Goal: Transaction & Acquisition: Purchase product/service

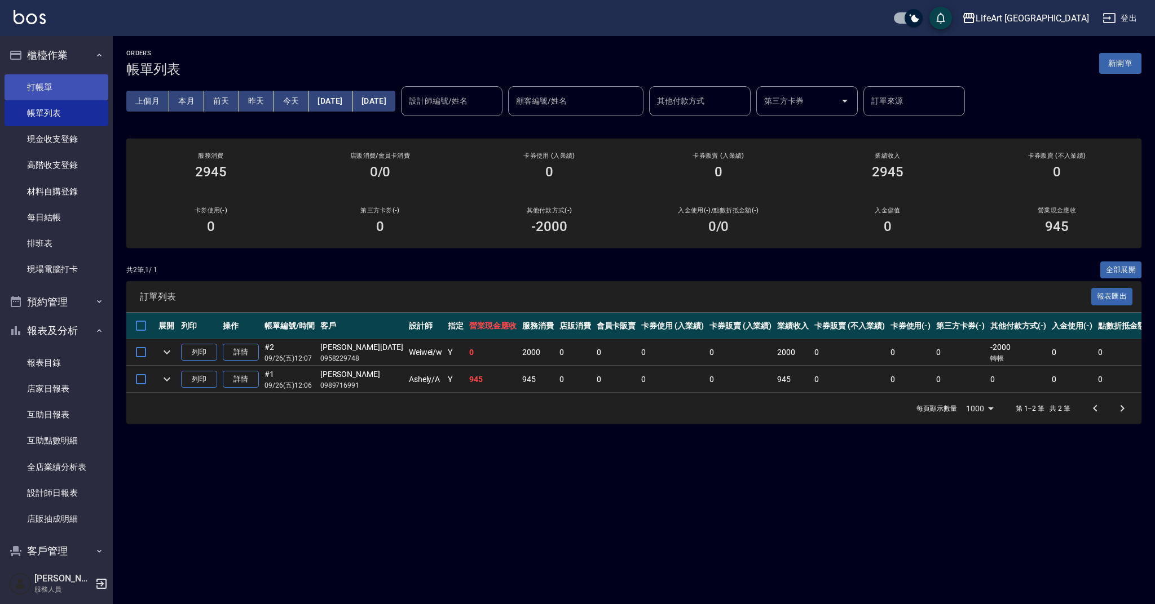
click at [76, 77] on link "打帳單" at bounding box center [57, 87] width 104 height 26
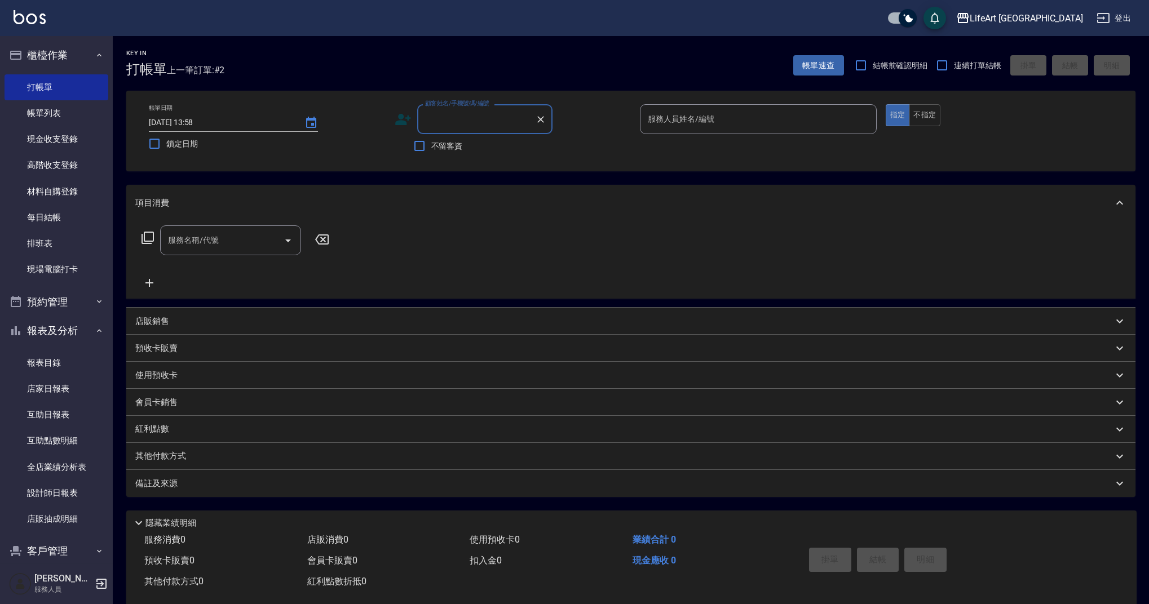
click at [445, 117] on input "顧客姓名/手機號碼/編號" at bounding box center [476, 119] width 108 height 20
click at [439, 147] on li "[PERSON_NAME]/0935198358/null" at bounding box center [484, 148] width 135 height 19
type input "[PERSON_NAME]/0935198358/null"
type input "Ashely-A"
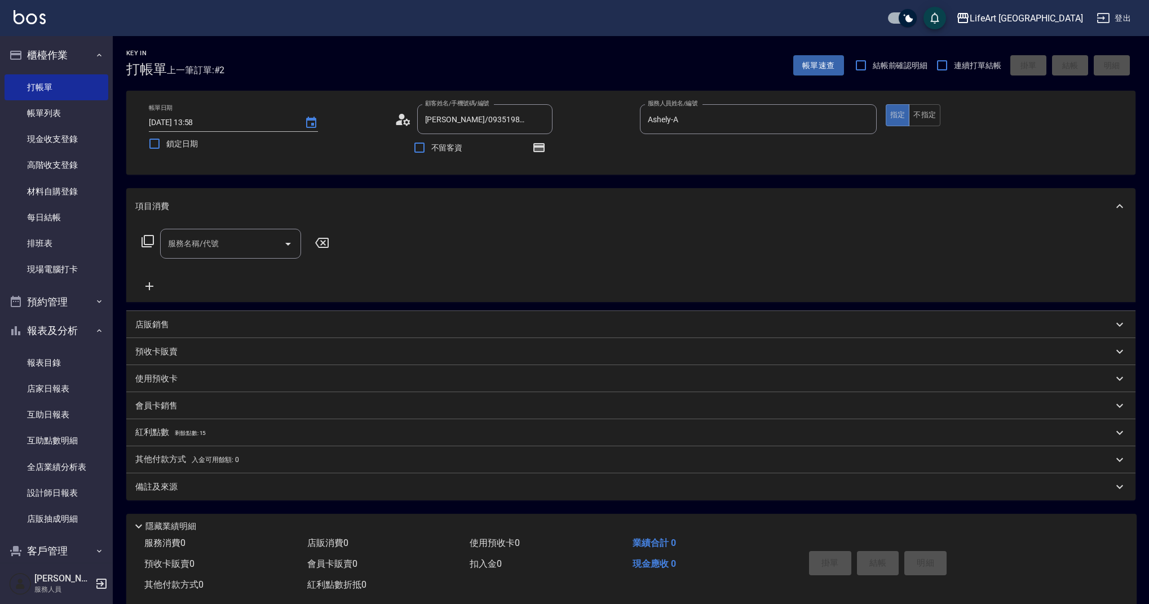
click at [404, 120] on icon at bounding box center [403, 119] width 17 height 17
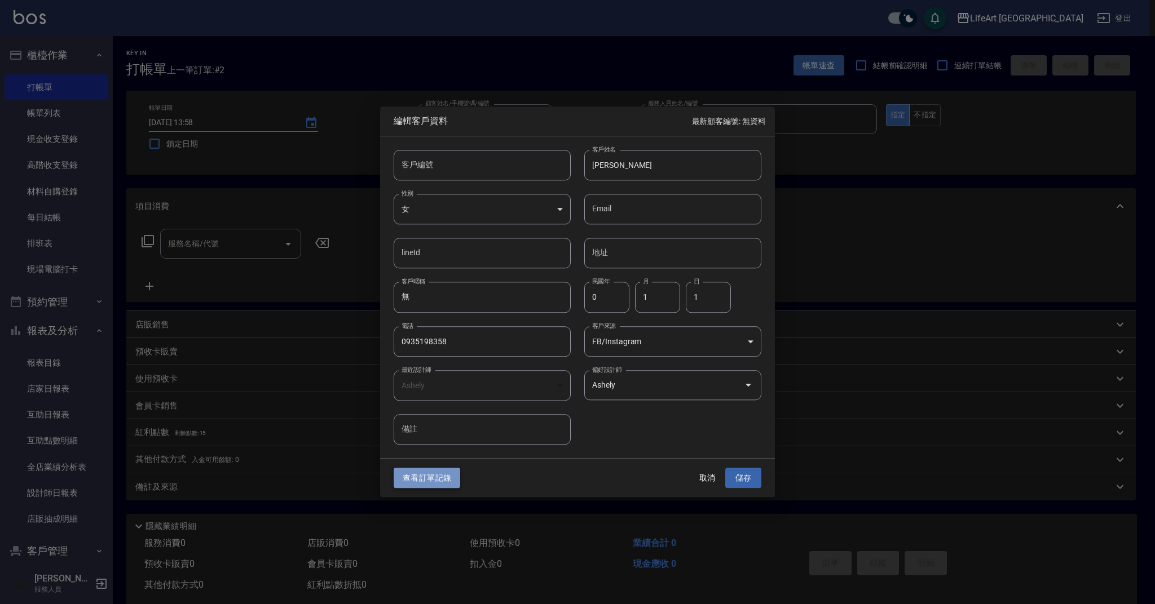
click at [423, 485] on button "查看訂單記錄" at bounding box center [426, 478] width 67 height 21
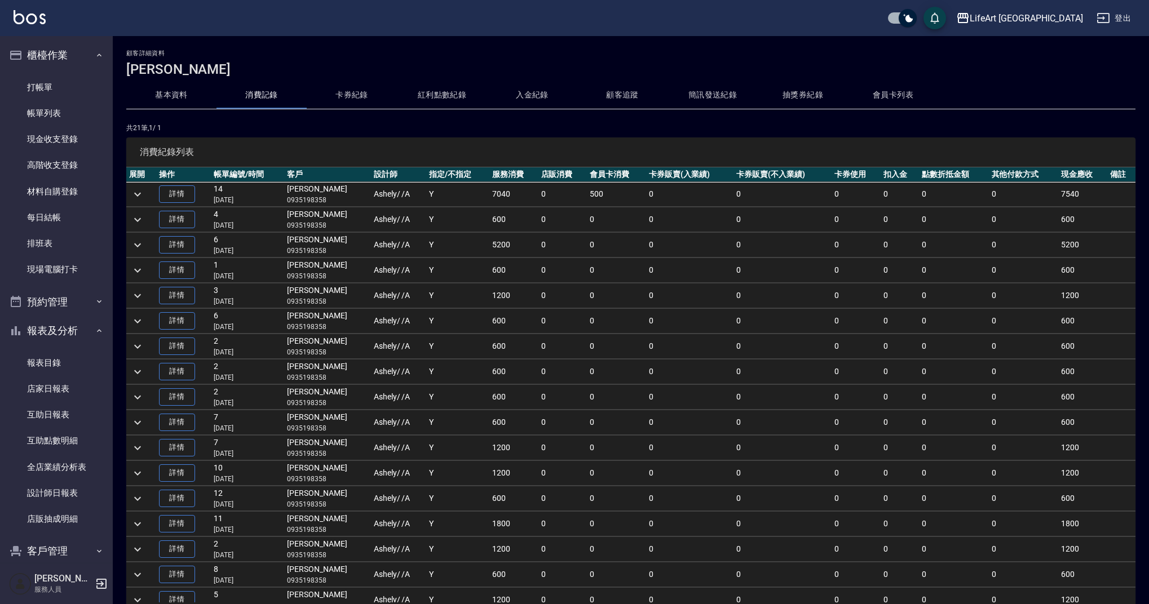
drag, startPoint x: 329, startPoint y: 200, endPoint x: 286, endPoint y: 196, distance: 43.6
click at [286, 196] on tr "詳情 14 [DATE] [PERSON_NAME]0935198358 [PERSON_NAME] / /A Y 7040 0 500 0 0 0 0 0 …" at bounding box center [630, 194] width 1009 height 25
click at [311, 202] on p "0935198358" at bounding box center [327, 200] width 81 height 10
drag, startPoint x: 330, startPoint y: 199, endPoint x: 287, endPoint y: 199, distance: 42.3
click at [287, 199] on tr "詳情 14 [DATE] [PERSON_NAME]0935198358 [PERSON_NAME] / /A Y 7040 0 500 0 0 0 0 0 …" at bounding box center [630, 194] width 1009 height 25
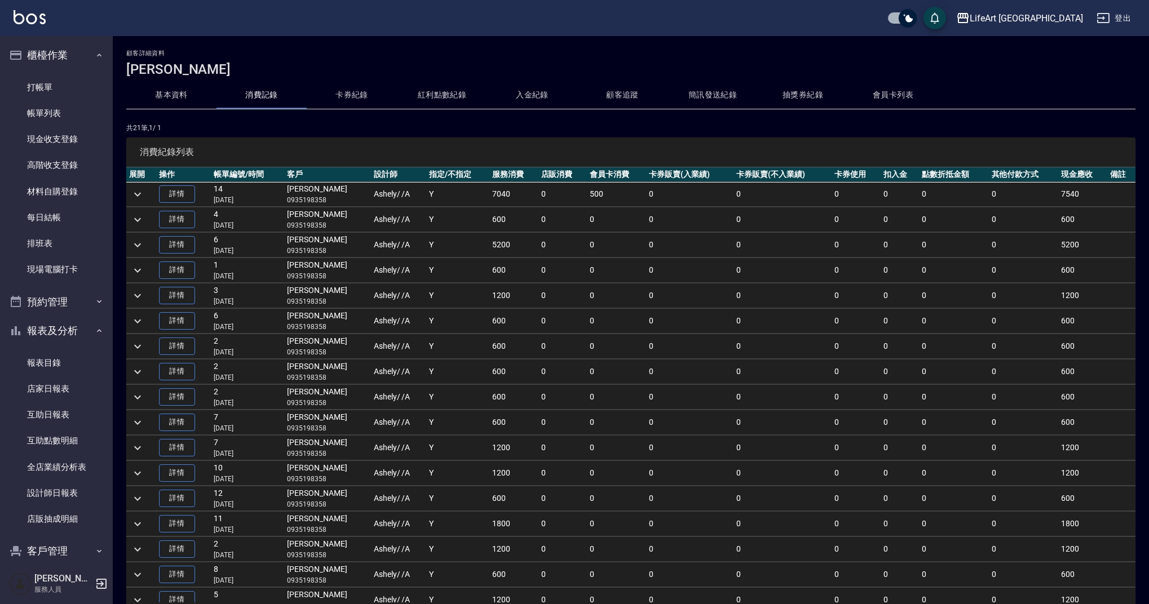
click at [288, 199] on tr "詳情 14 [DATE] [PERSON_NAME]0935198358 [PERSON_NAME] / /A Y 7040 0 500 0 0 0 0 0 …" at bounding box center [630, 194] width 1009 height 25
drag, startPoint x: 323, startPoint y: 201, endPoint x: 293, endPoint y: 197, distance: 30.6
click at [293, 197] on p "0935198358" at bounding box center [327, 200] width 81 height 10
drag, startPoint x: 292, startPoint y: 201, endPoint x: 327, endPoint y: 204, distance: 35.1
click at [327, 204] on p "0935198358" at bounding box center [327, 200] width 81 height 10
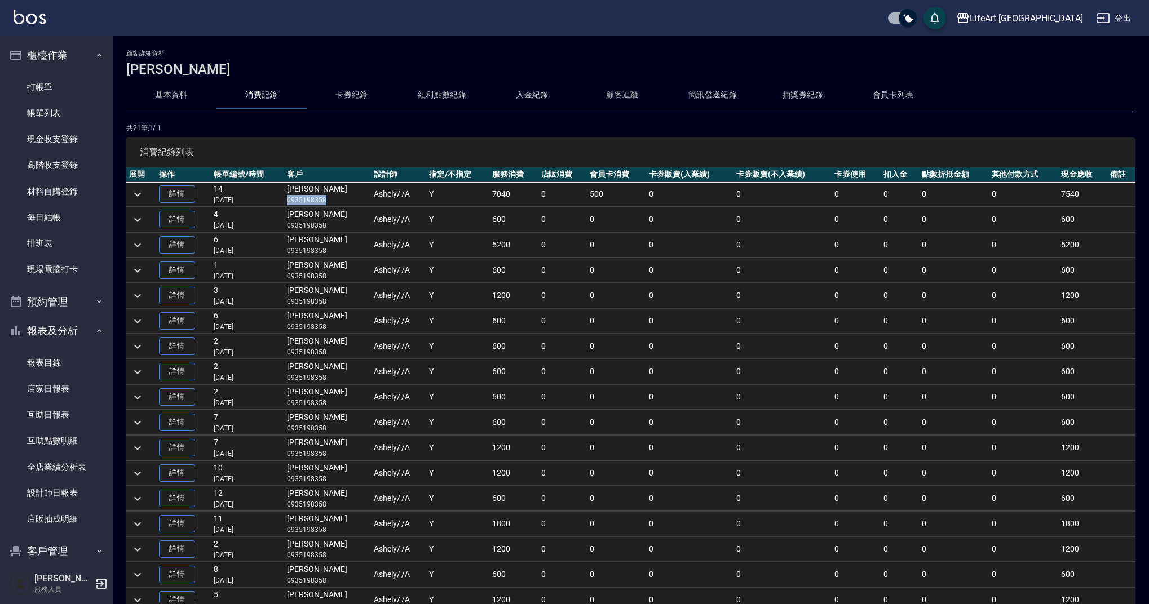
copy p "0935198358"
click at [66, 89] on link "打帳單" at bounding box center [57, 87] width 104 height 26
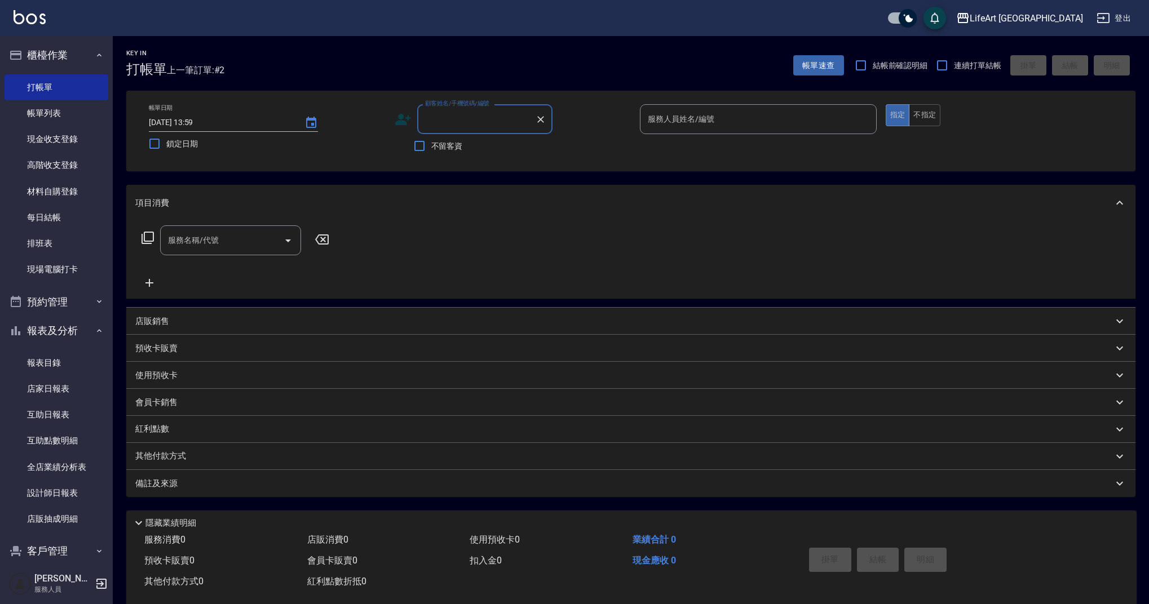
click at [461, 114] on input "顧客姓名/手機號碼/編號" at bounding box center [476, 119] width 108 height 20
click at [503, 152] on li "[PERSON_NAME]/0935198358/null" at bounding box center [484, 148] width 135 height 19
type input "[PERSON_NAME]/0935198358/null"
type input "Ashely-A"
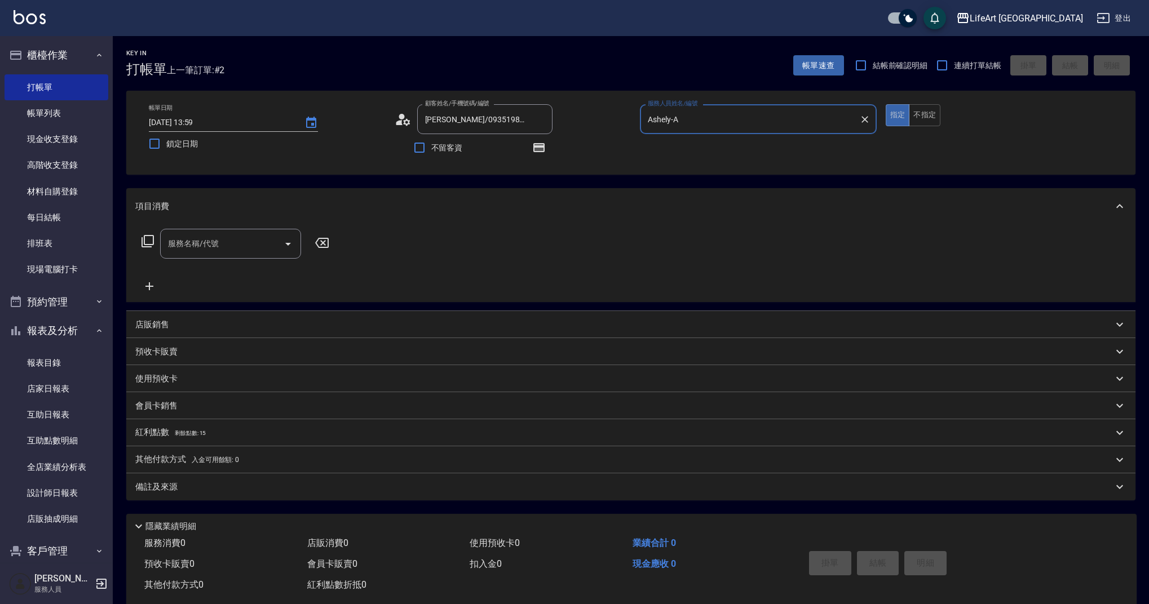
click at [257, 242] on input "服務名稱/代號" at bounding box center [222, 244] width 114 height 20
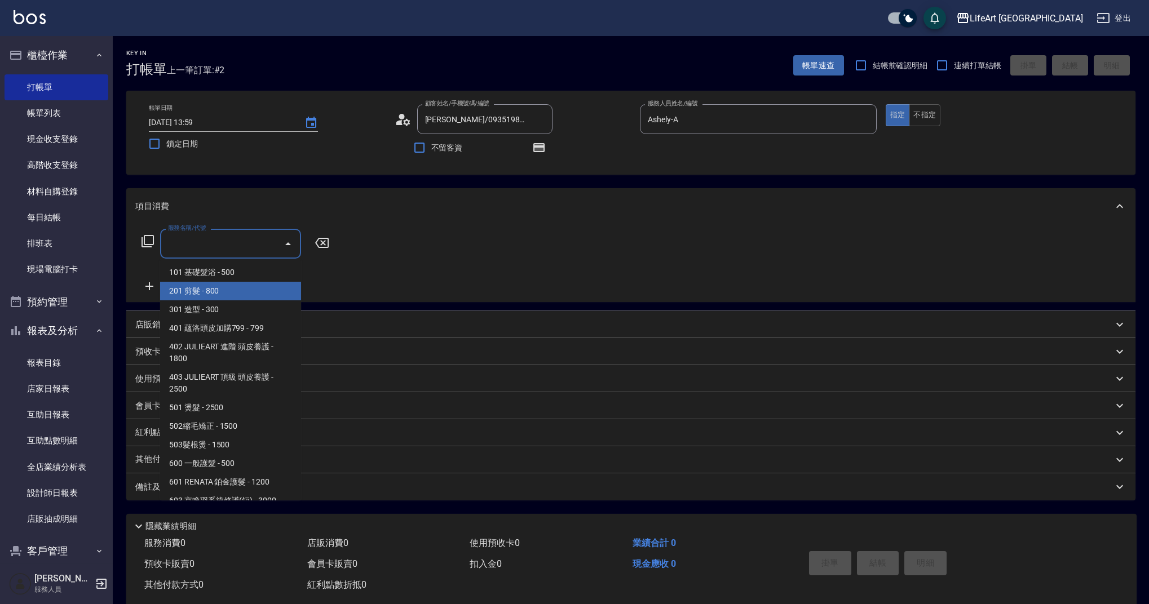
click at [220, 288] on span "201 剪髮 - 800" at bounding box center [230, 291] width 141 height 19
type input "201 剪髮(201)"
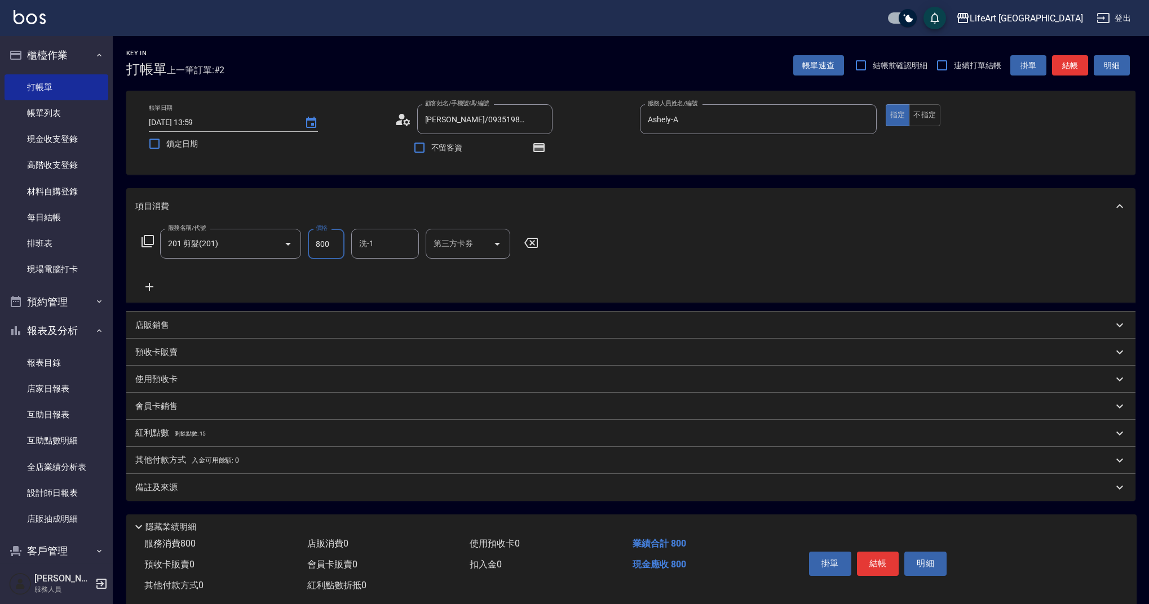
drag, startPoint x: 331, startPoint y: 245, endPoint x: 306, endPoint y: 243, distance: 24.9
click at [306, 243] on div "服務名稱/代號 201 剪髮(201) 服務名稱/代號 價格 800 價格 洗-1 洗-1 第三方卡券 第三方卡券" at bounding box center [340, 244] width 410 height 30
type input "1200"
click at [167, 484] on p "備註及來源" at bounding box center [156, 488] width 42 height 12
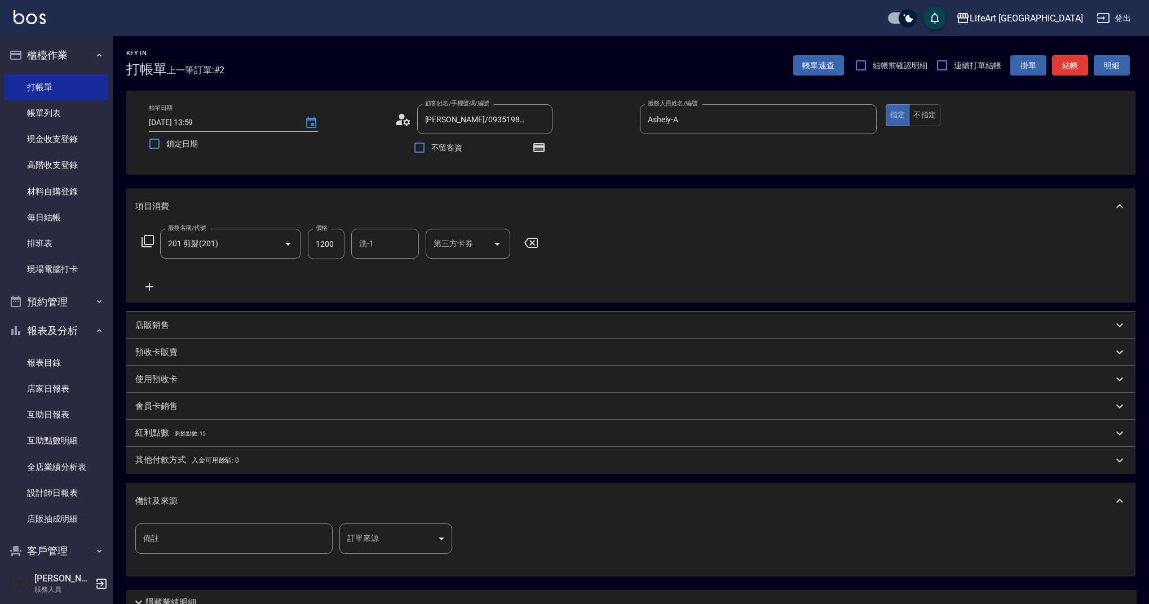
click at [397, 531] on body "LifeArt 蘆洲 登出 櫃檯作業 打帳單 帳單列表 現金收支登錄 高階收支登錄 材料自購登錄 每日結帳 排班表 現場電腦打卡 預約管理 預約管理 單日預約…" at bounding box center [574, 349] width 1149 height 699
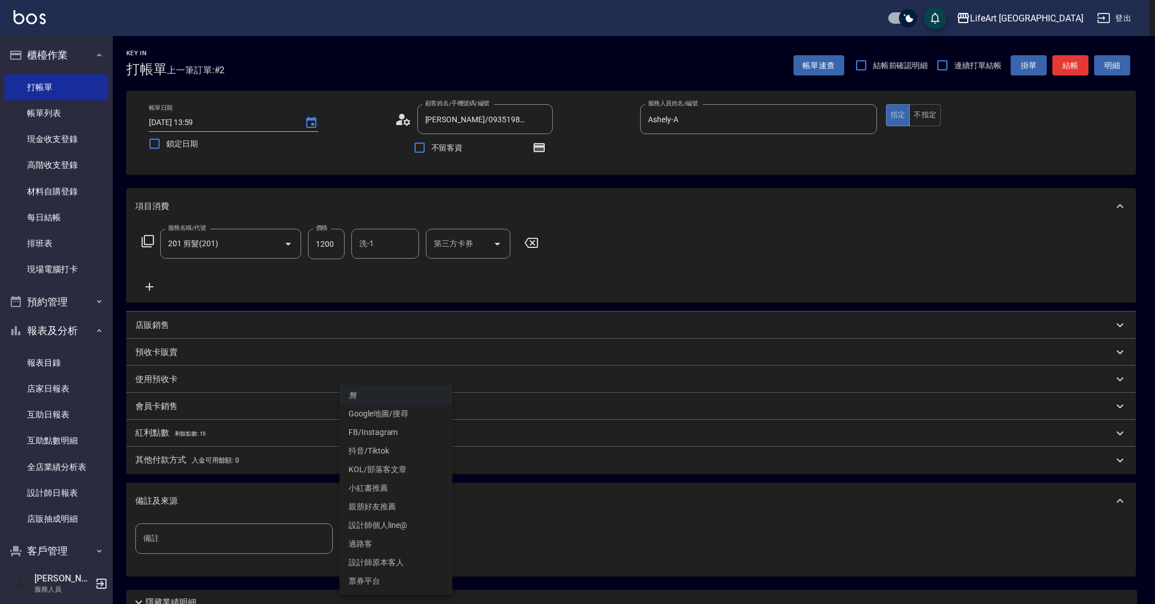
click at [382, 566] on li "設計師原本客人" at bounding box center [395, 563] width 113 height 19
type input "設計師原本客人"
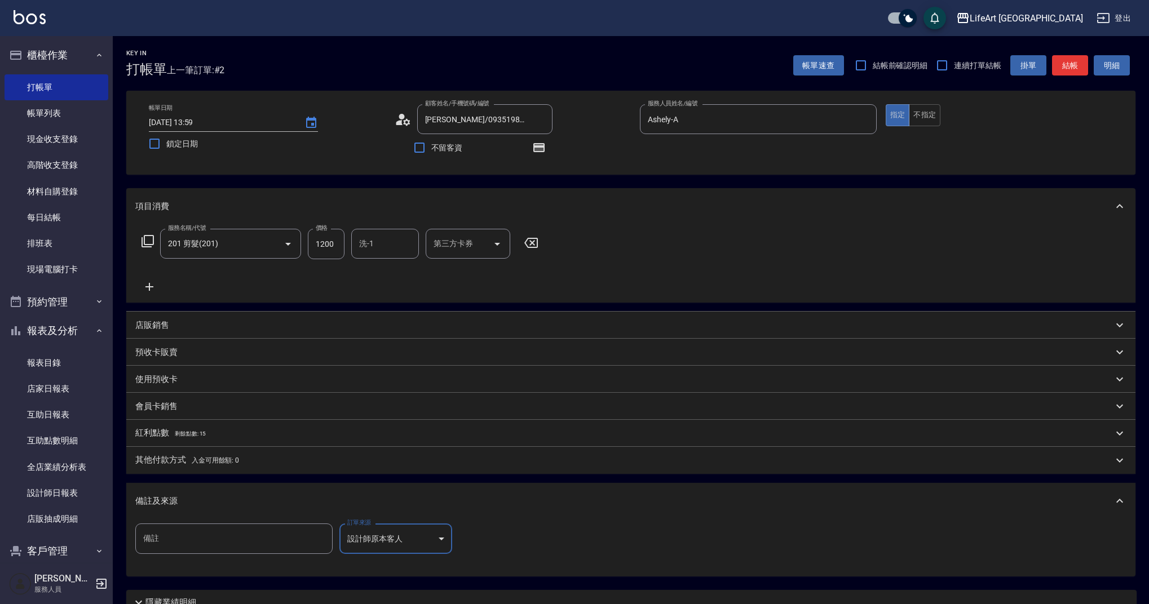
scroll to position [100, 0]
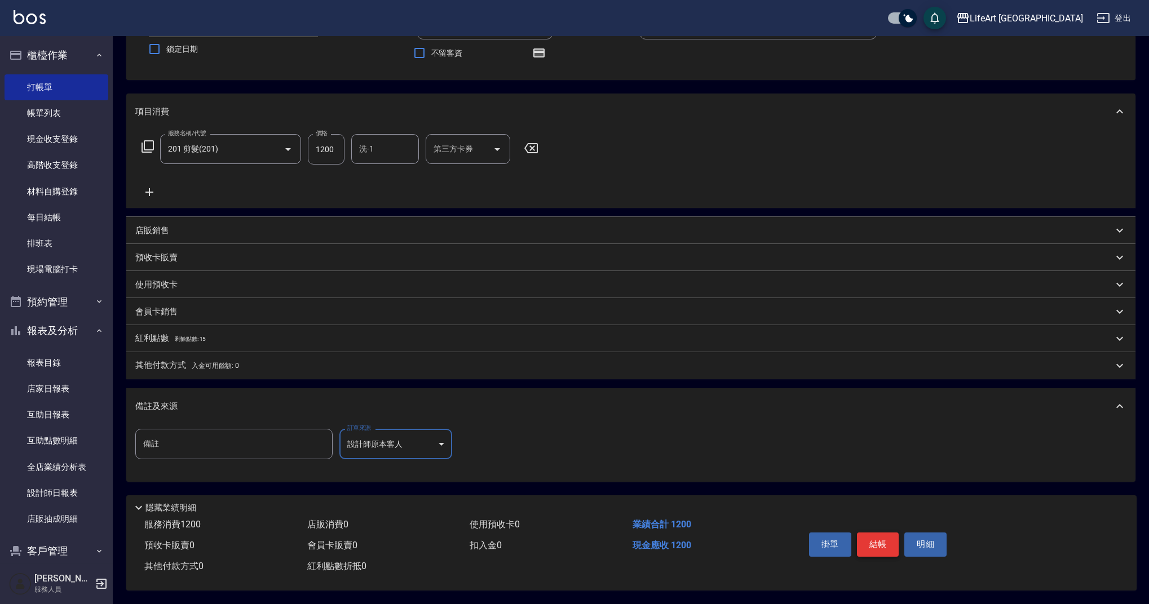
click at [887, 536] on button "結帳" at bounding box center [878, 545] width 42 height 24
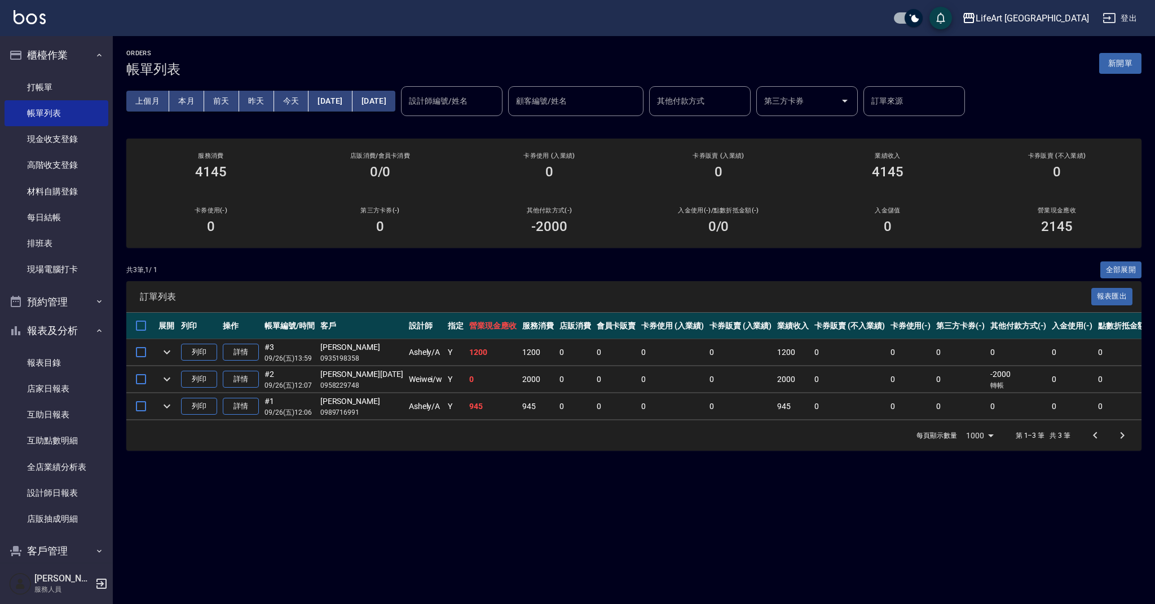
click at [530, 70] on div "ORDERS 帳單列表 新開單" at bounding box center [633, 64] width 1015 height 28
click at [1111, 66] on button "新開單" at bounding box center [1120, 63] width 42 height 21
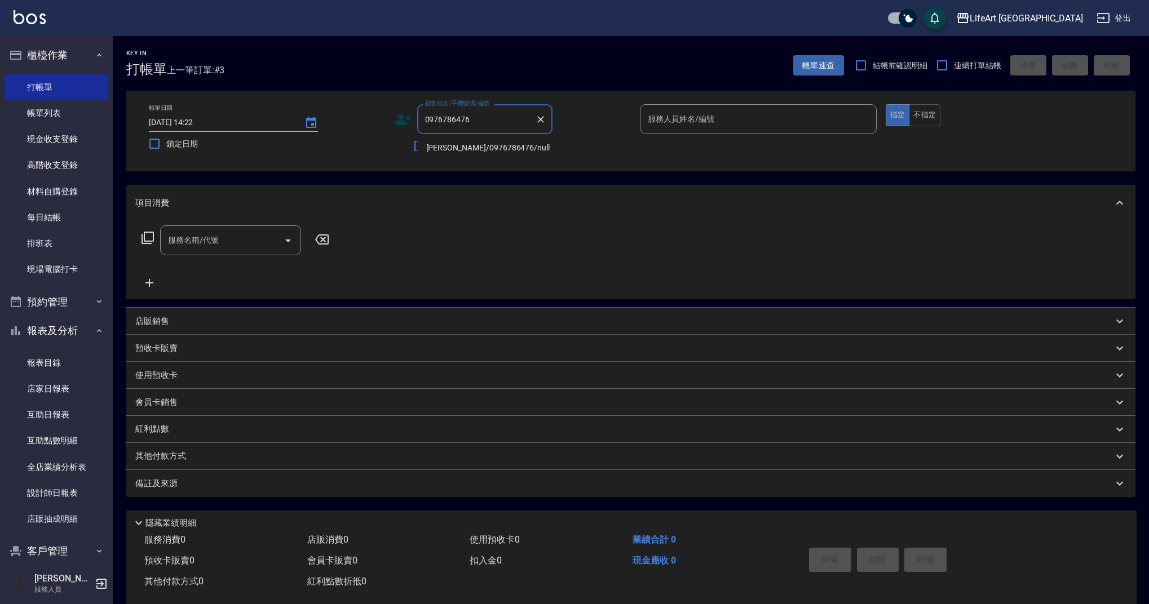
click at [475, 149] on li "[PERSON_NAME]/0976786476/null" at bounding box center [484, 148] width 135 height 19
type input "[PERSON_NAME]/0976786476/null"
type input "Ashely-A"
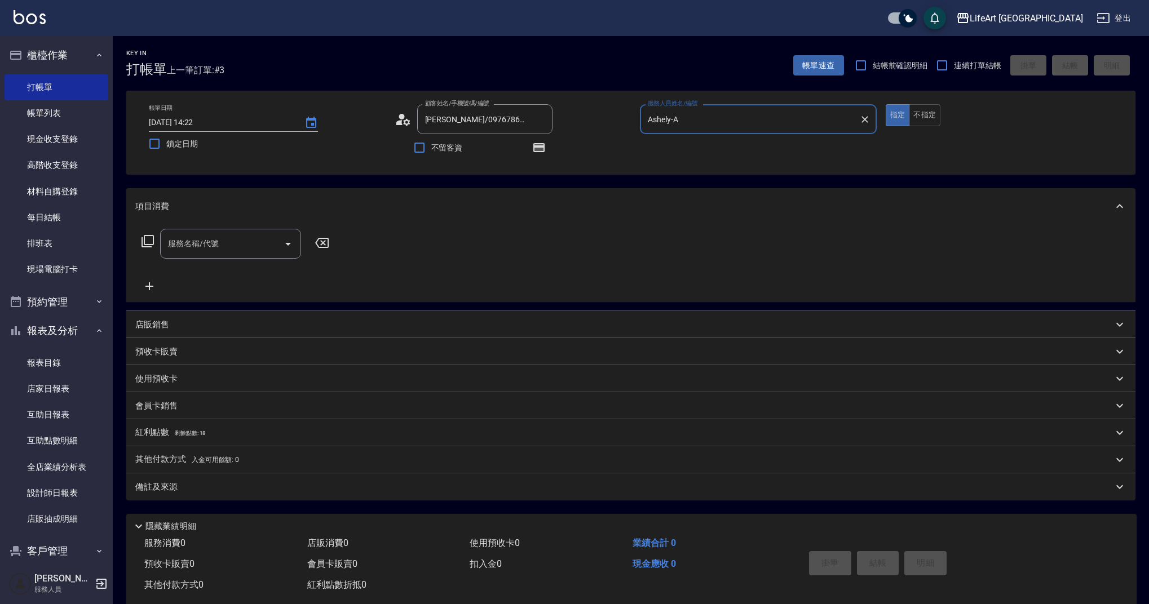
click at [249, 219] on div "項目消費" at bounding box center [630, 206] width 1009 height 36
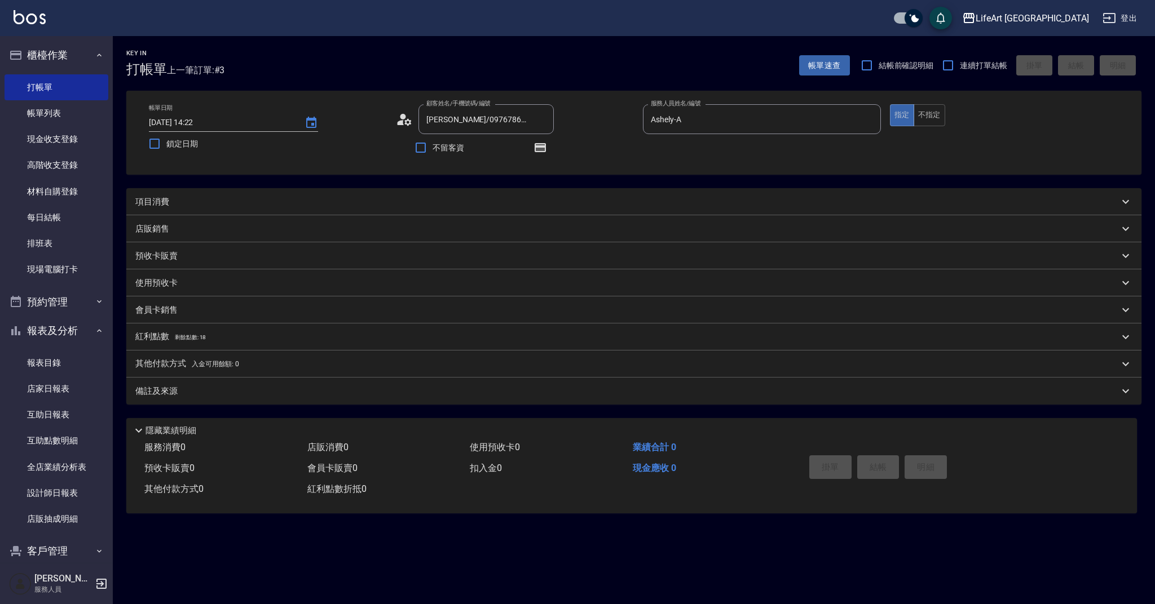
click at [242, 244] on div "項目消費 服務名稱/代號 服務名稱/代號 店販銷售 服務人員姓名/編號 服務人員姓名/編號 商品代號/名稱 商品代號/名稱 預收卡販賣 卡券名稱/代號 卡券名…" at bounding box center [633, 296] width 1015 height 216
click at [547, 147] on button "button" at bounding box center [540, 147] width 27 height 27
click at [600, 132] on div "顧客姓名/手機號碼/編號 [PERSON_NAME]/0976786476/null 顧客姓名/手機號碼/編號" at bounding box center [515, 119] width 238 height 30
click at [220, 201] on div "項目消費" at bounding box center [626, 202] width 983 height 12
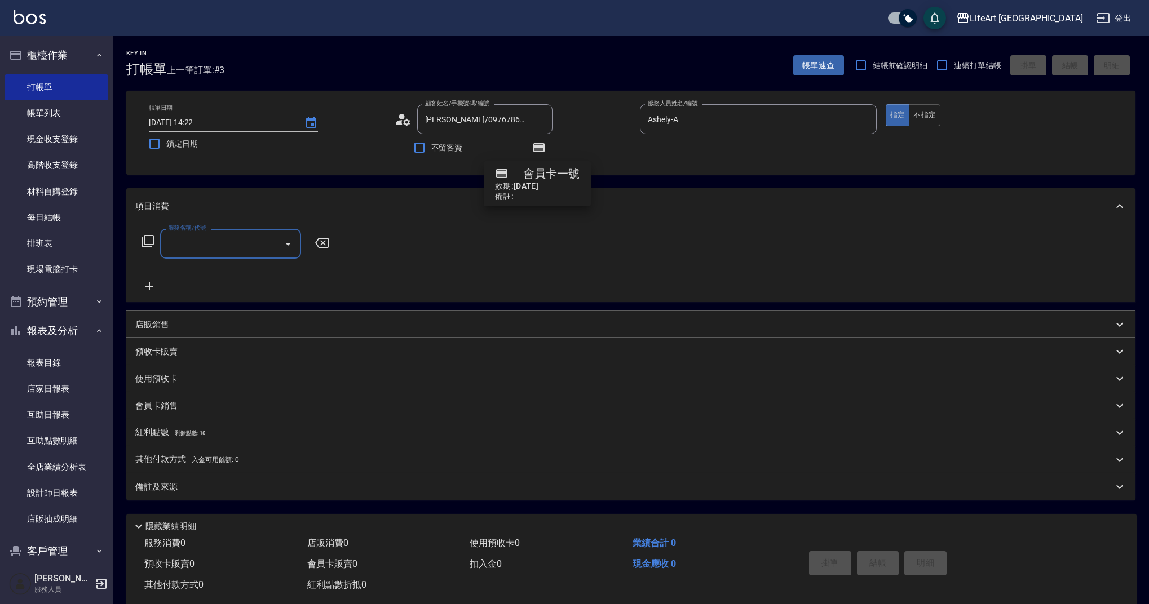
click at [172, 241] on input "服務名稱/代號" at bounding box center [222, 244] width 114 height 20
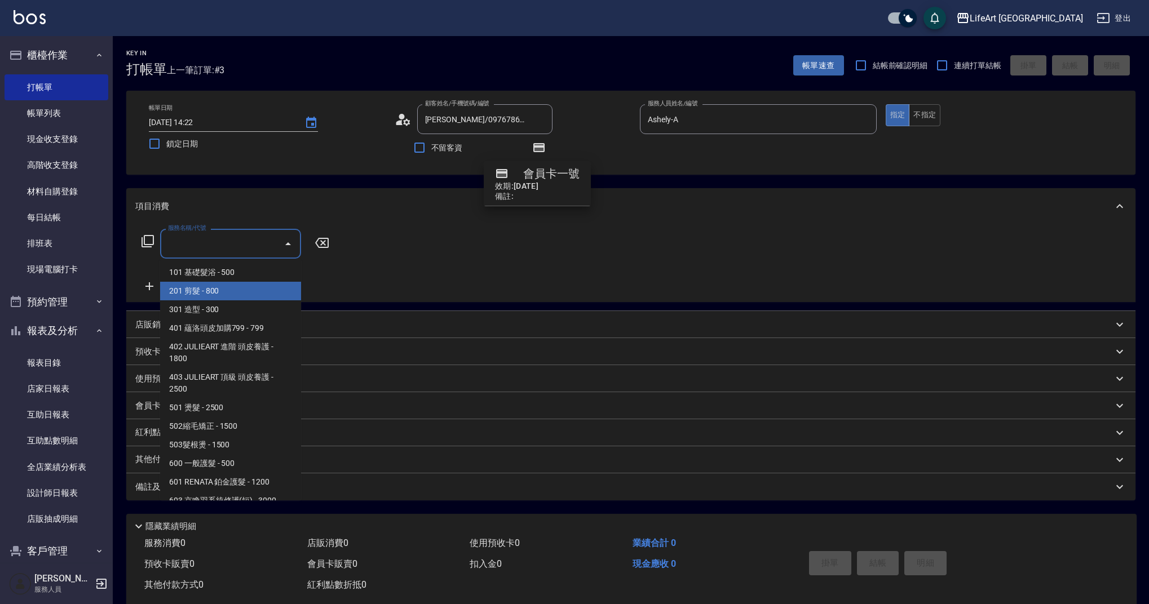
click at [212, 297] on span "201 剪髮 - 800" at bounding box center [230, 291] width 141 height 19
type input "201 剪髮(201)"
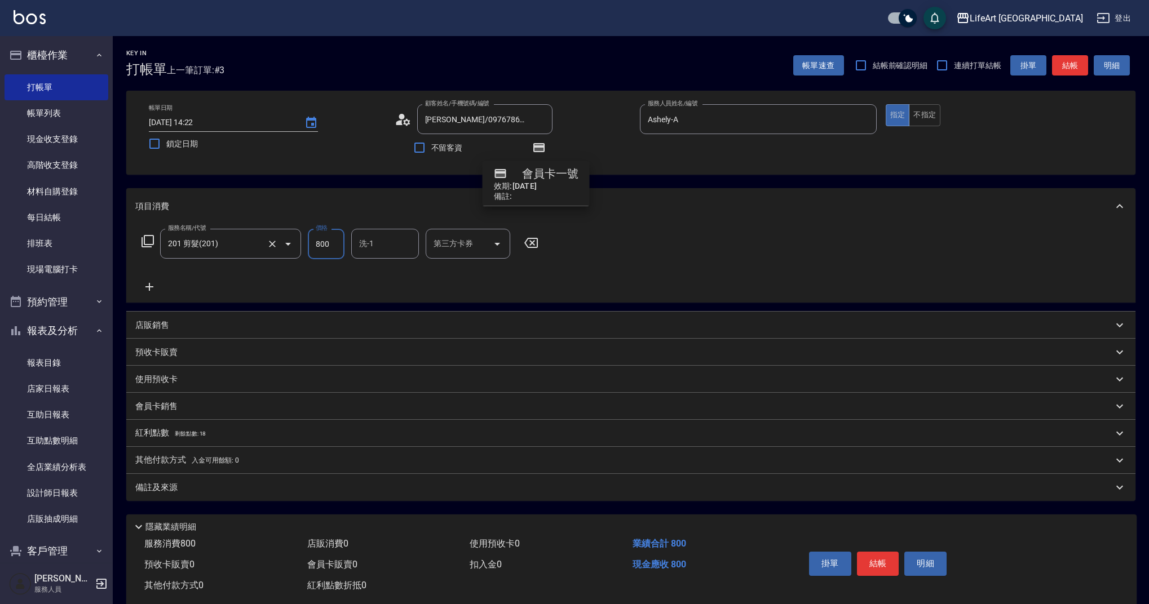
drag, startPoint x: 334, startPoint y: 245, endPoint x: 289, endPoint y: 242, distance: 45.7
click at [289, 242] on div "服務名稱/代號 201 剪髮(201) 服務名稱/代號 價格 800 價格 洗-1 洗-1 第三方卡券 第三方卡券" at bounding box center [340, 244] width 410 height 30
type input "1000"
click at [250, 431] on div "紅利點數 剩餘點數: 18" at bounding box center [623, 433] width 977 height 12
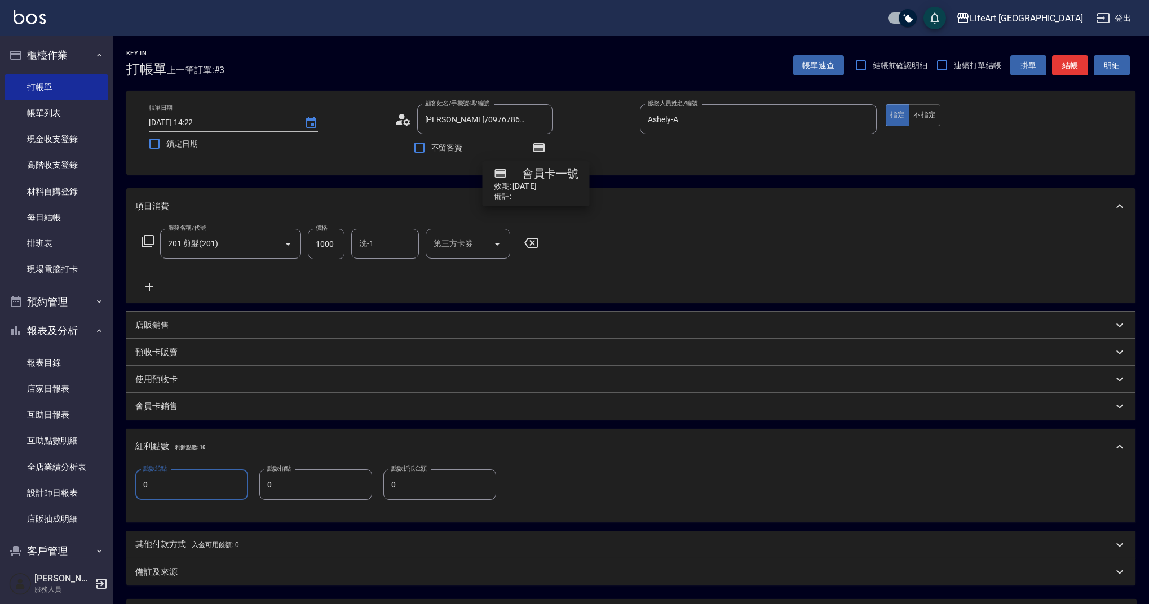
drag, startPoint x: 188, startPoint y: 486, endPoint x: 124, endPoint y: 487, distance: 63.7
click at [124, 487] on div "Key In 打帳單 上一筆訂單:#3 帳單速查 結帳前確認明細 連續打單結帳 掛單 結帳 明細 帳單日期 [DATE] 14:22 鎖定日期 顧客姓名/手機…" at bounding box center [631, 372] width 1036 height 672
type input "2"
click at [201, 574] on div "備註及來源" at bounding box center [623, 573] width 977 height 12
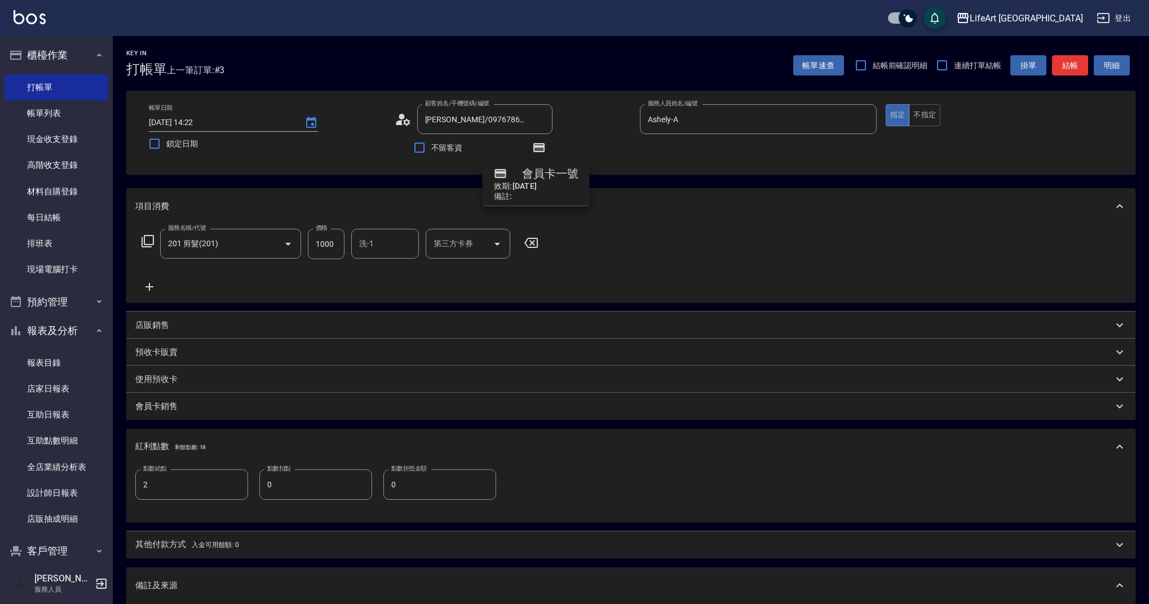
scroll to position [184, 0]
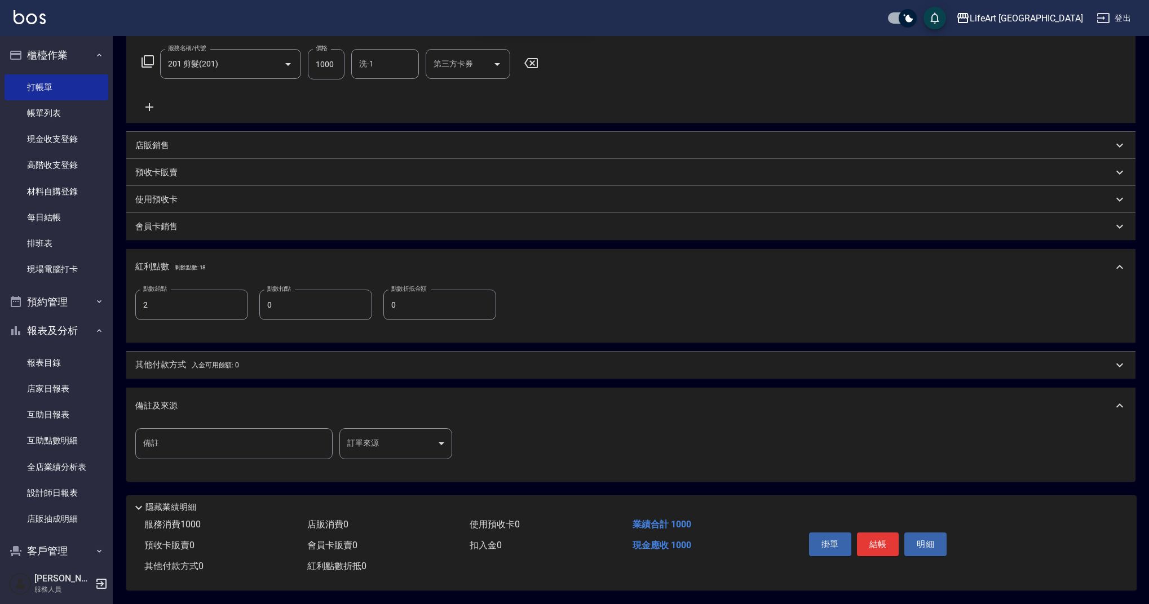
click at [428, 441] on body "LifeArt 蘆洲 登出 櫃檯作業 打帳單 帳單列表 現金收支登錄 高階收支登錄 材料自購登錄 每日結帳 排班表 現場電腦打卡 預約管理 預約管理 單日預約…" at bounding box center [574, 212] width 1149 height 784
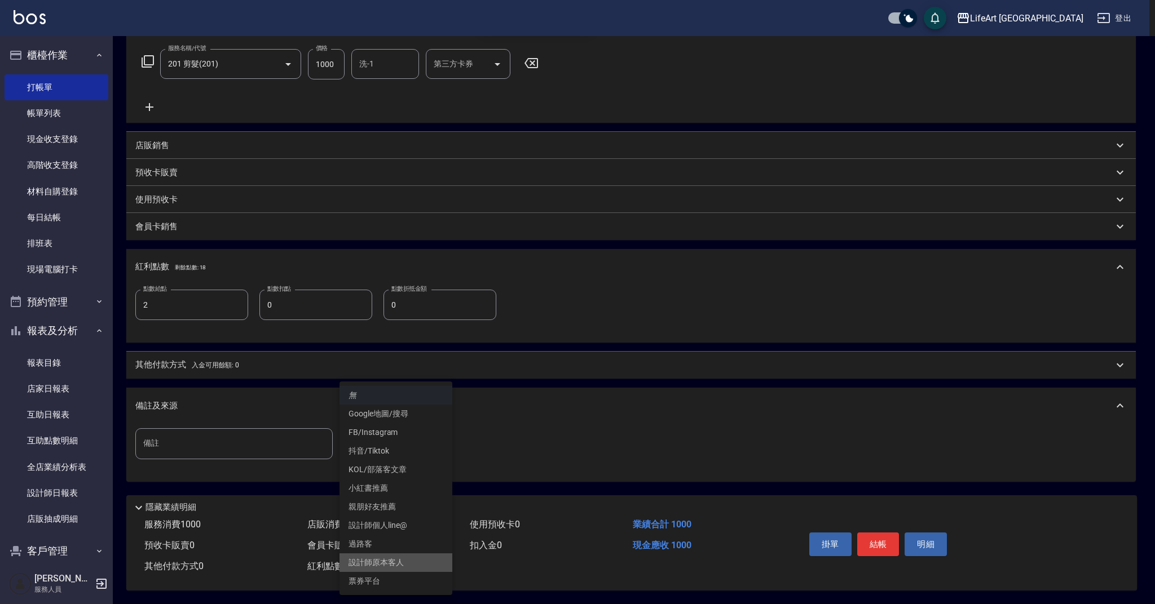
click at [402, 564] on li "設計師原本客人" at bounding box center [395, 563] width 113 height 19
type input "設計師原本客人"
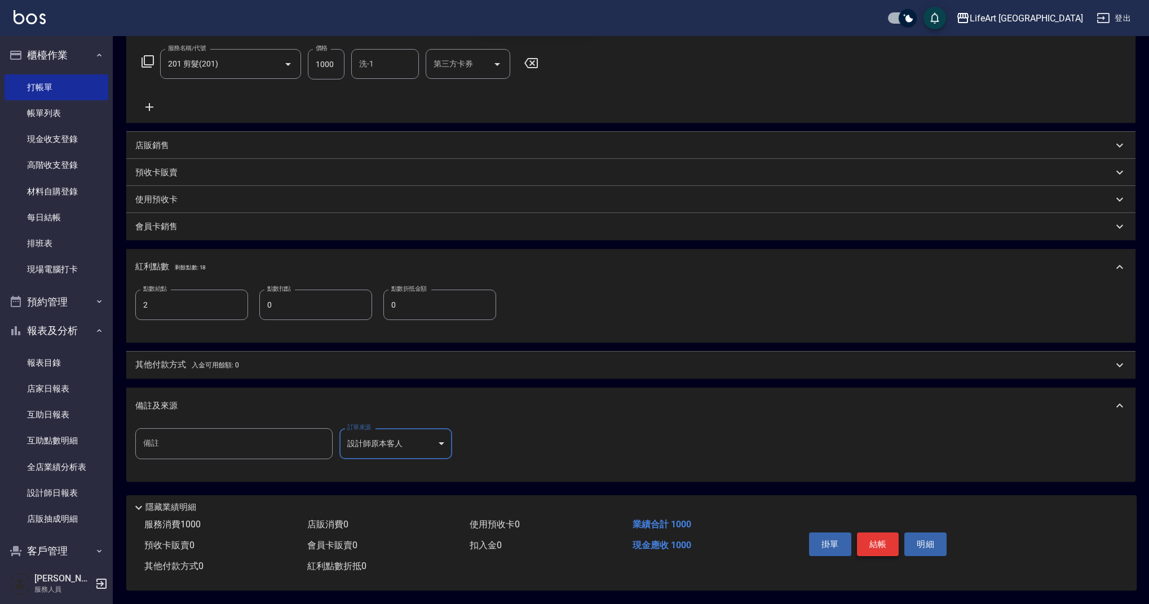
click at [869, 539] on button "結帳" at bounding box center [878, 545] width 42 height 24
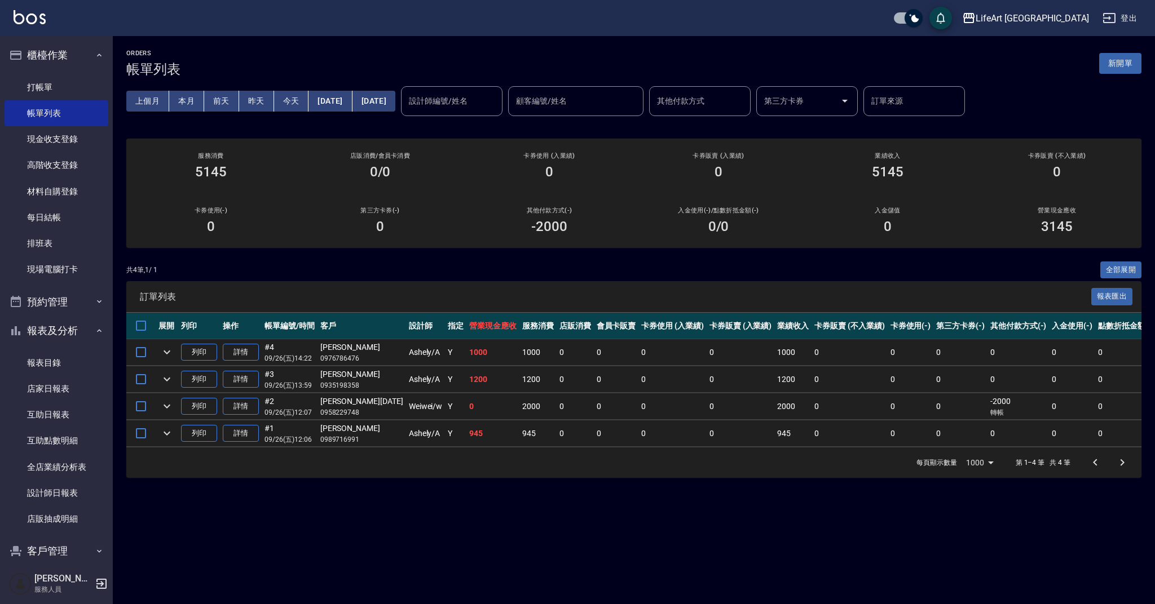
click at [1141, 55] on div "ORDERS 帳單列表 新開單 上個月 本月 [DATE] [DATE] [DATE] [DATE] [DATE] 設計師編號/姓名 設計師編號/姓名 顧客編…" at bounding box center [634, 263] width 1042 height 455
click at [1133, 59] on button "新開單" at bounding box center [1120, 63] width 42 height 21
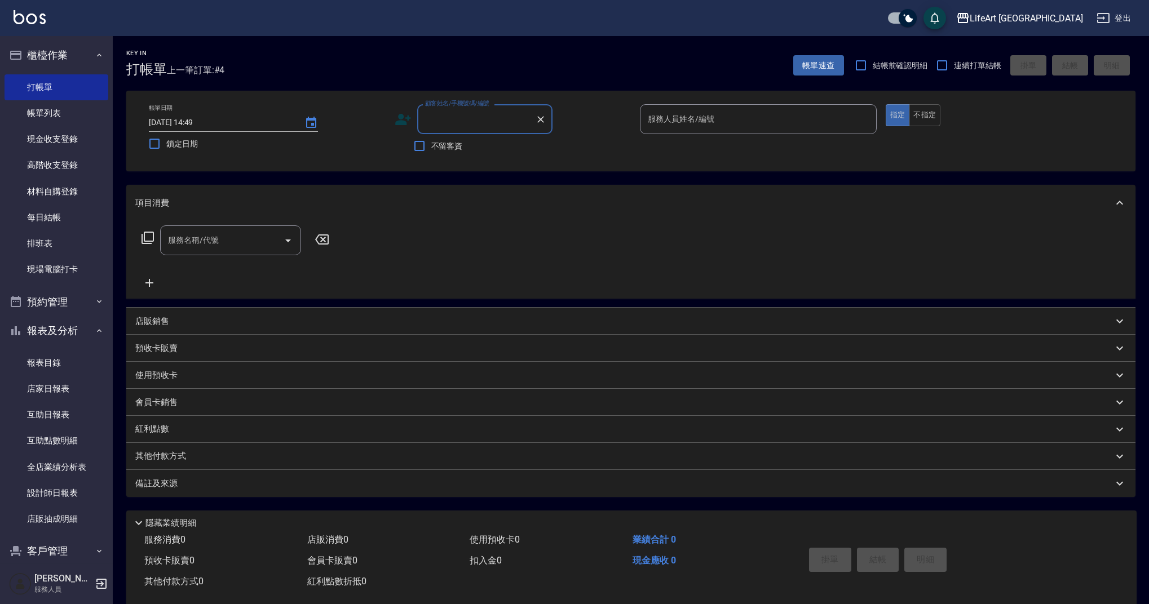
drag, startPoint x: 461, startPoint y: 121, endPoint x: 552, endPoint y: 112, distance: 92.3
click at [461, 121] on input "顧客姓名/手機號碼/編號" at bounding box center [476, 119] width 108 height 20
click at [520, 147] on li "[PERSON_NAME]/0922350711/" at bounding box center [484, 148] width 135 height 19
type input "[PERSON_NAME]/0922350711/"
type input "Ashely-A"
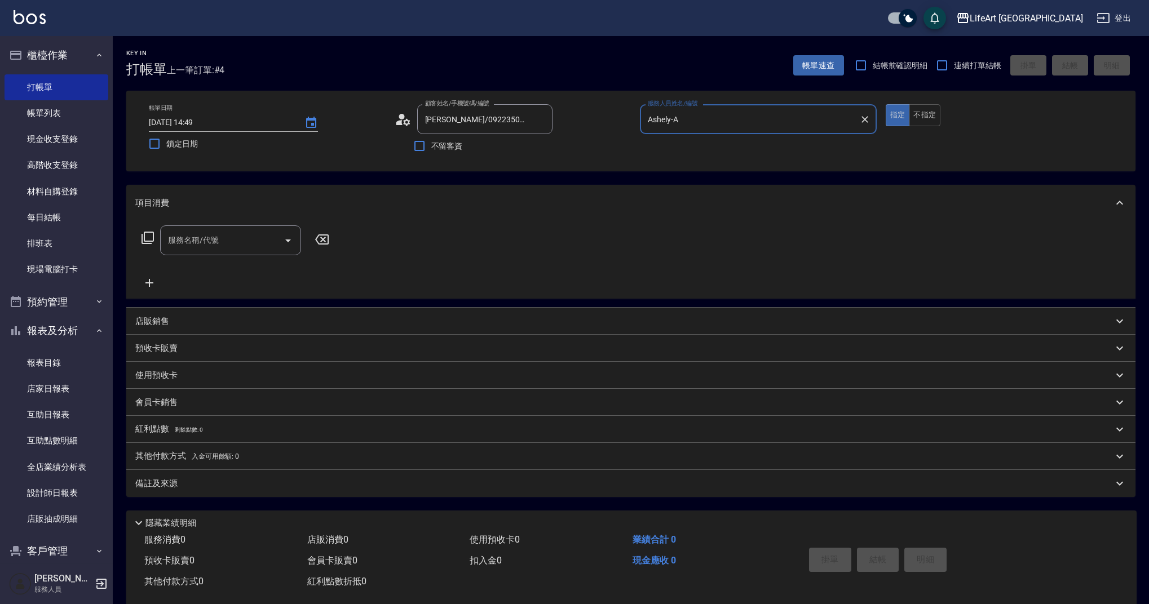
click at [250, 245] on input "服務名稱/代號" at bounding box center [222, 241] width 114 height 20
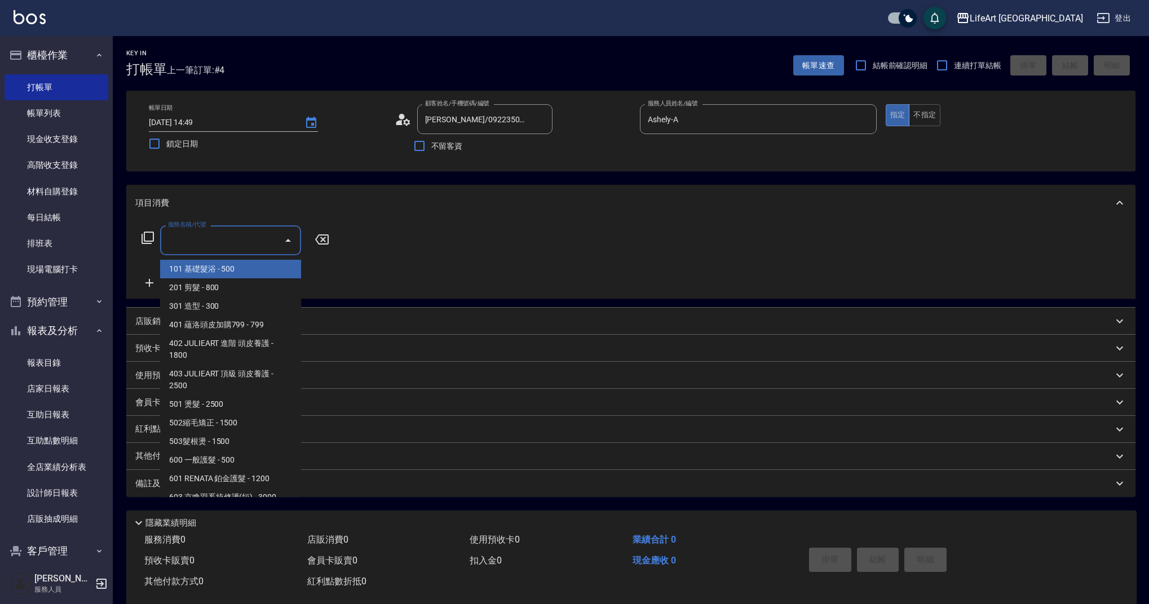
click at [226, 268] on span "101 基礎髮浴 - 500" at bounding box center [230, 269] width 141 height 19
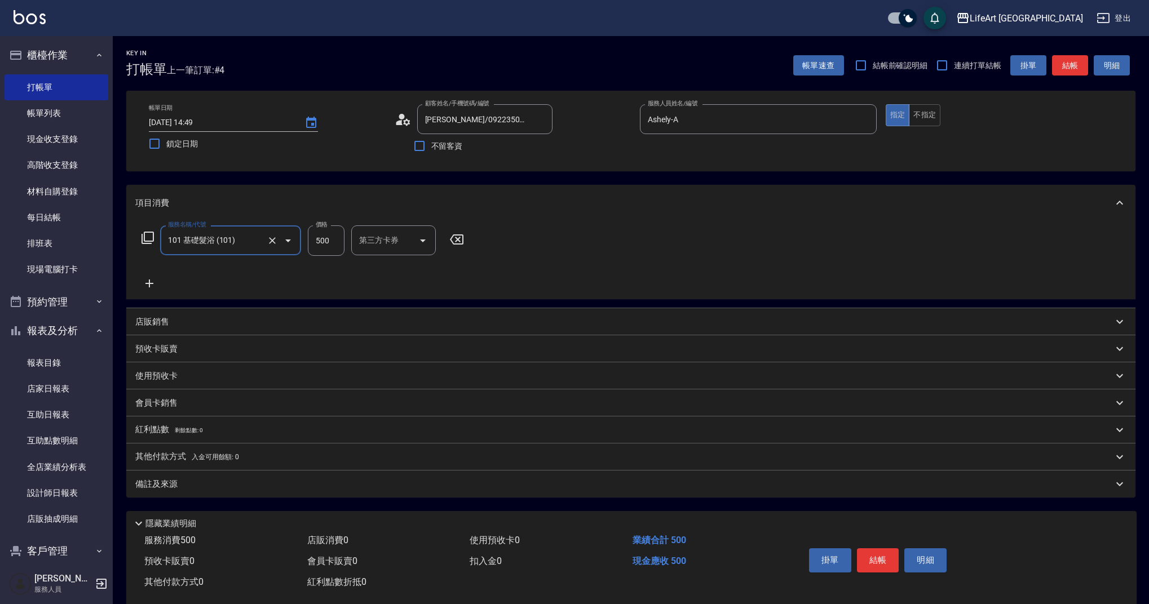
type input "101 基礎髮浴 (101)"
click at [267, 242] on icon "Clear" at bounding box center [272, 240] width 11 height 11
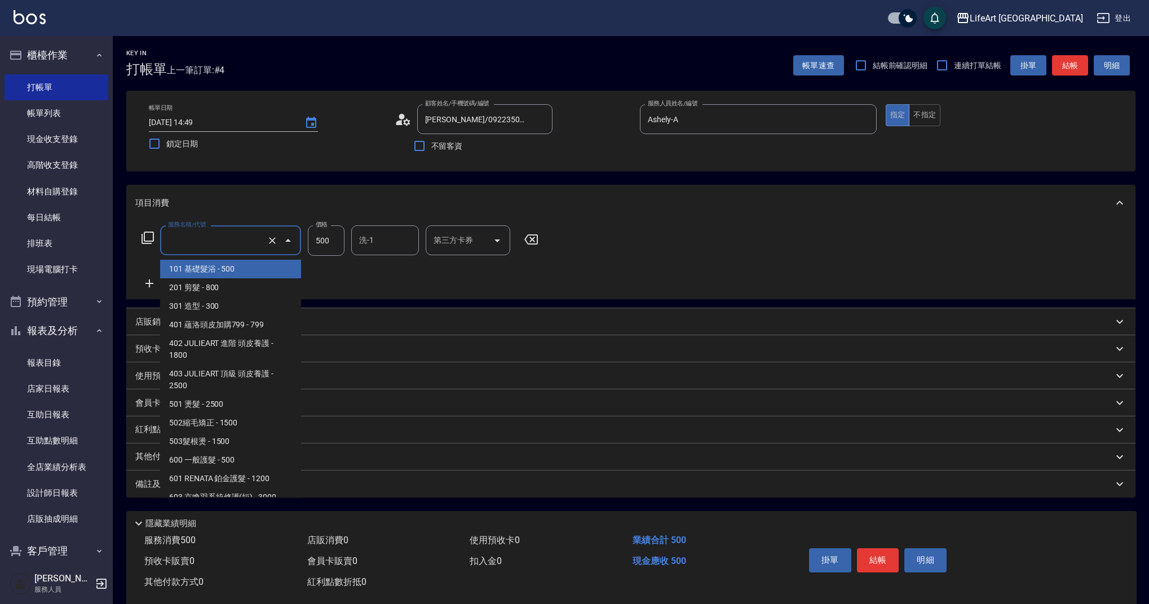
click at [232, 244] on input "服務名稱/代號" at bounding box center [214, 241] width 99 height 20
click at [219, 291] on span "201 剪髮 - 800" at bounding box center [230, 287] width 141 height 19
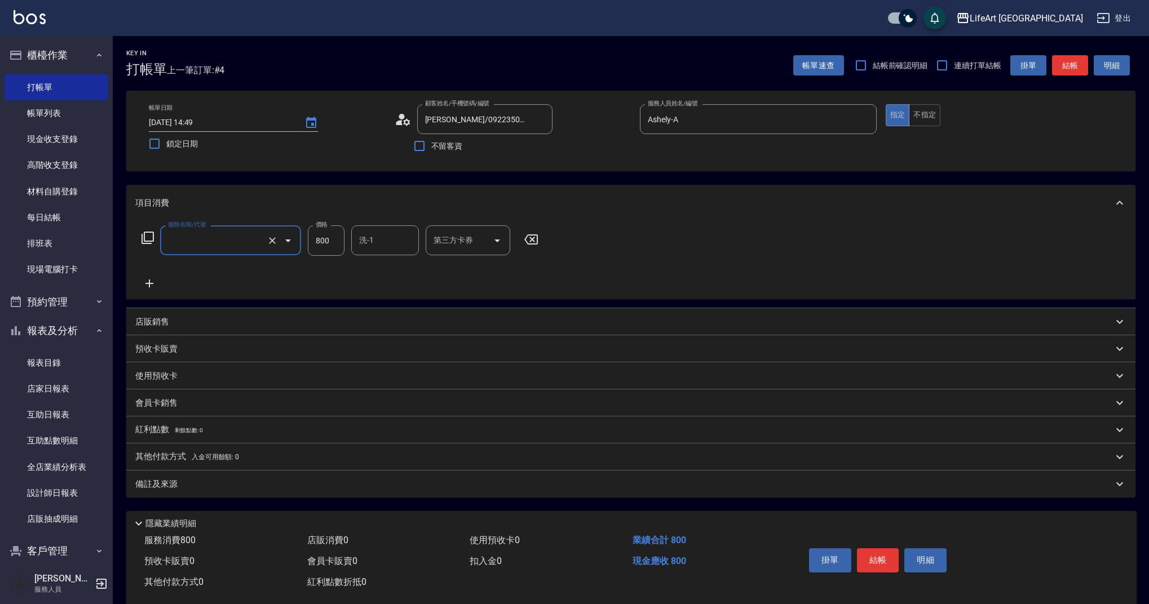
type input "201 剪髮(201)"
drag, startPoint x: 336, startPoint y: 239, endPoint x: 310, endPoint y: 241, distance: 26.0
click at [310, 241] on input "800" at bounding box center [326, 240] width 37 height 30
type input "100"
click at [353, 490] on div "備註及來源" at bounding box center [623, 485] width 977 height 12
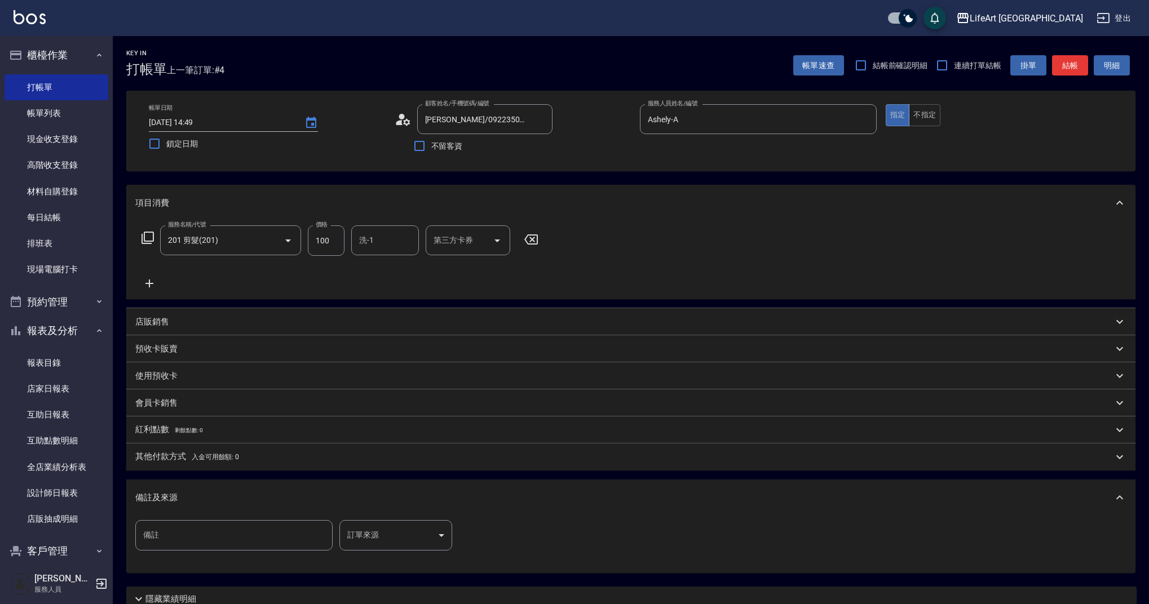
click at [414, 535] on body "LifeArt 蘆洲 登出 櫃檯作業 打帳單 帳單列表 現金收支登錄 高階收支登錄 材料自購登錄 每日結帳 排班表 現場電腦打卡 預約管理 預約管理 單日預約…" at bounding box center [574, 348] width 1149 height 696
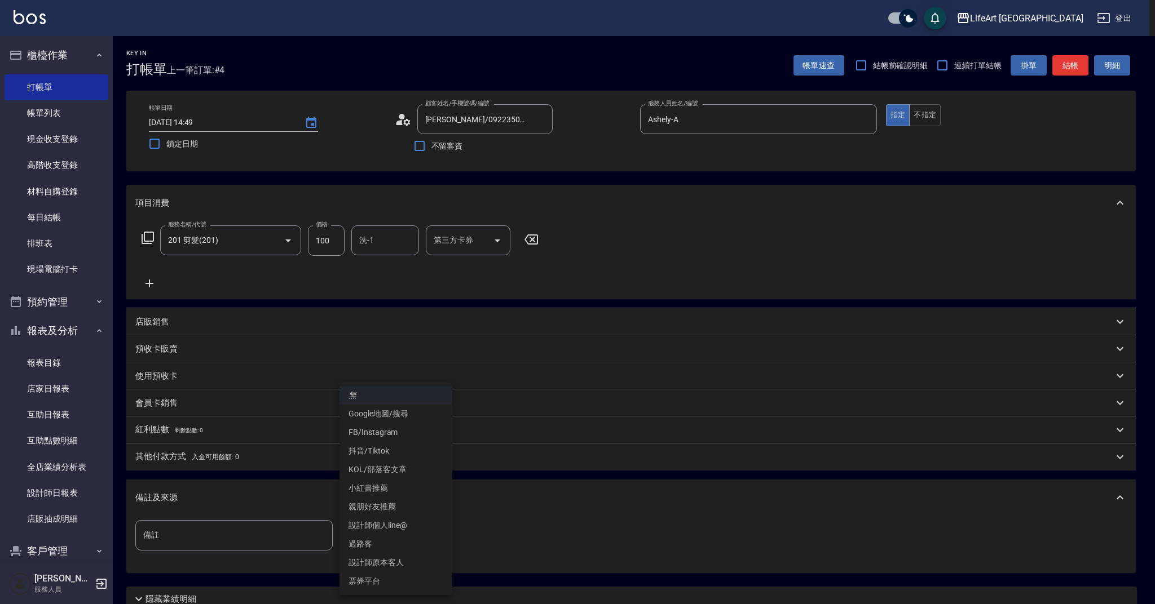
click at [417, 562] on li "設計師原本客人" at bounding box center [395, 563] width 113 height 19
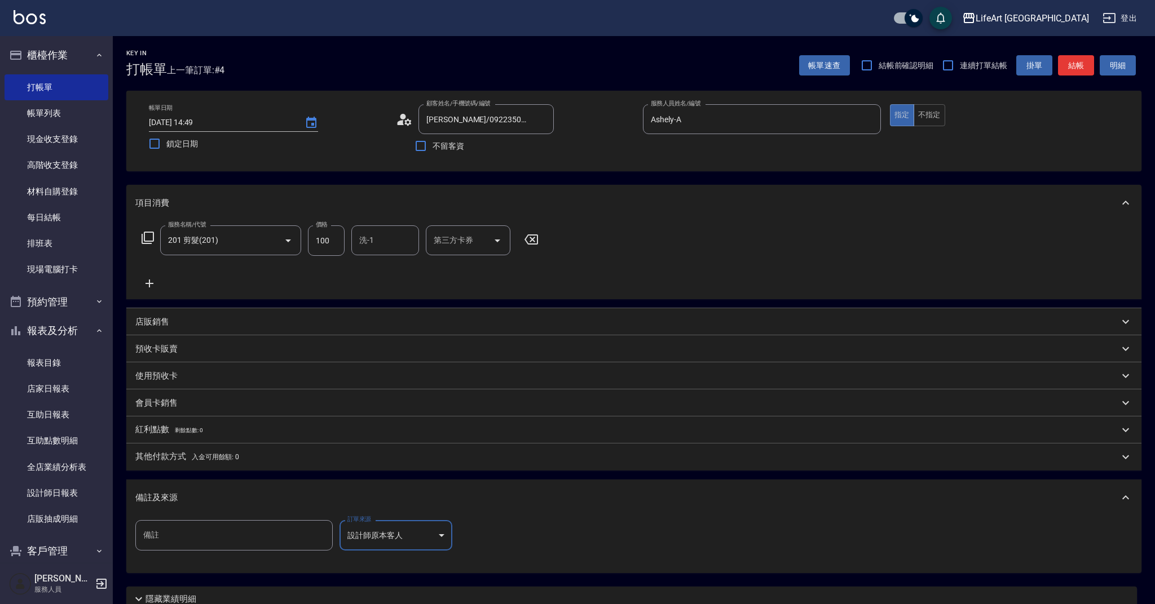
type input "設計師原本客人"
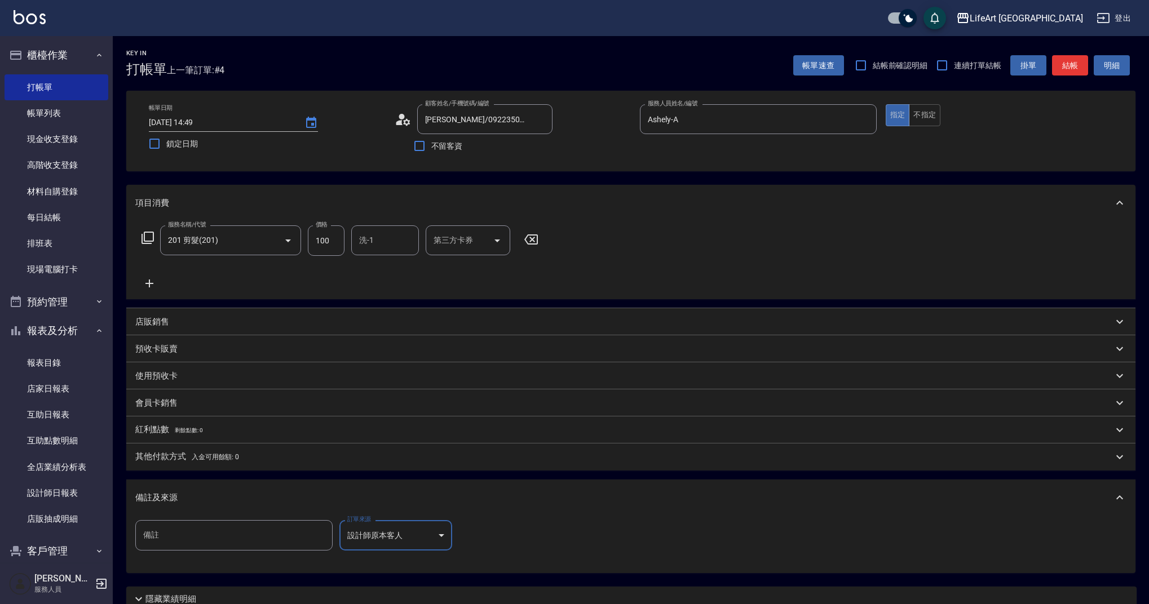
scroll to position [96, 0]
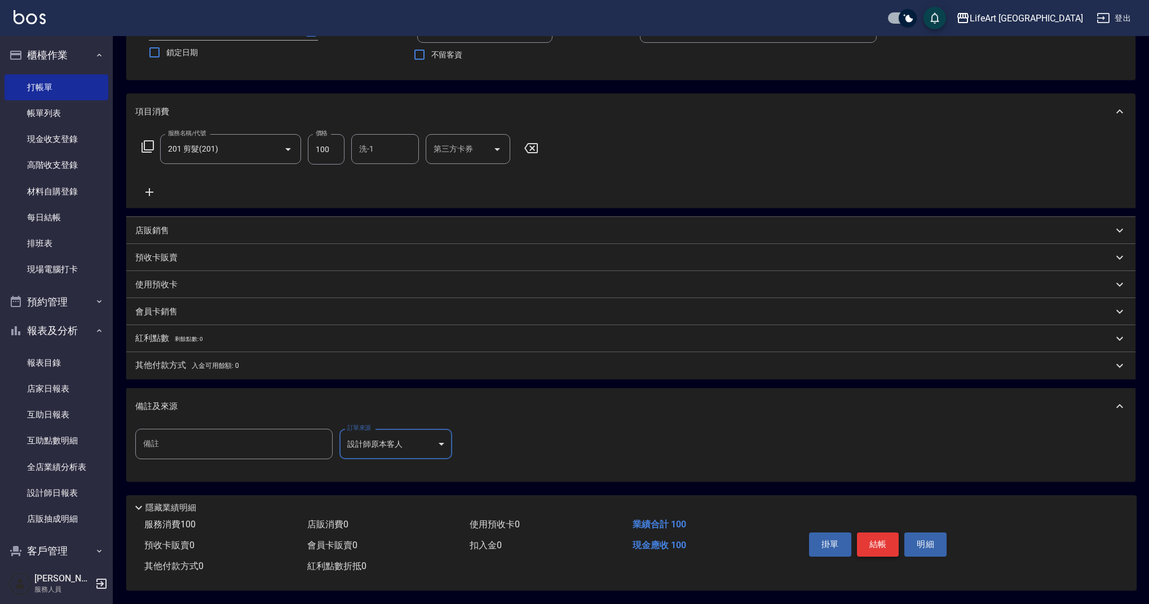
click at [886, 541] on button "結帳" at bounding box center [878, 545] width 42 height 24
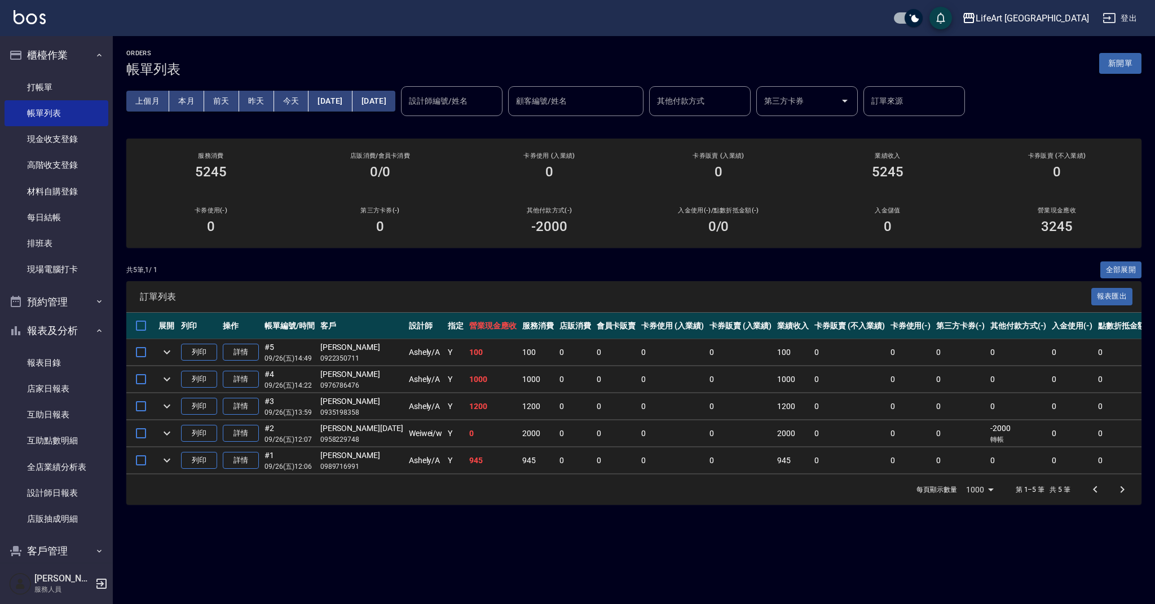
click at [1116, 61] on button "新開單" at bounding box center [1120, 63] width 42 height 21
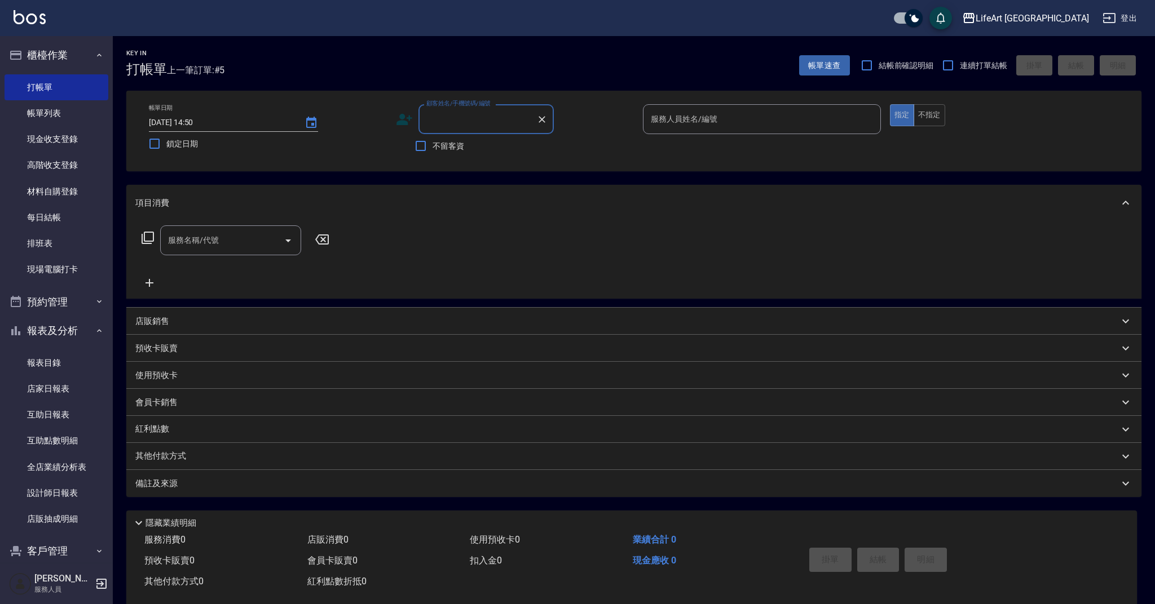
click at [451, 123] on input "顧客姓名/手機號碼/編號" at bounding box center [477, 119] width 108 height 20
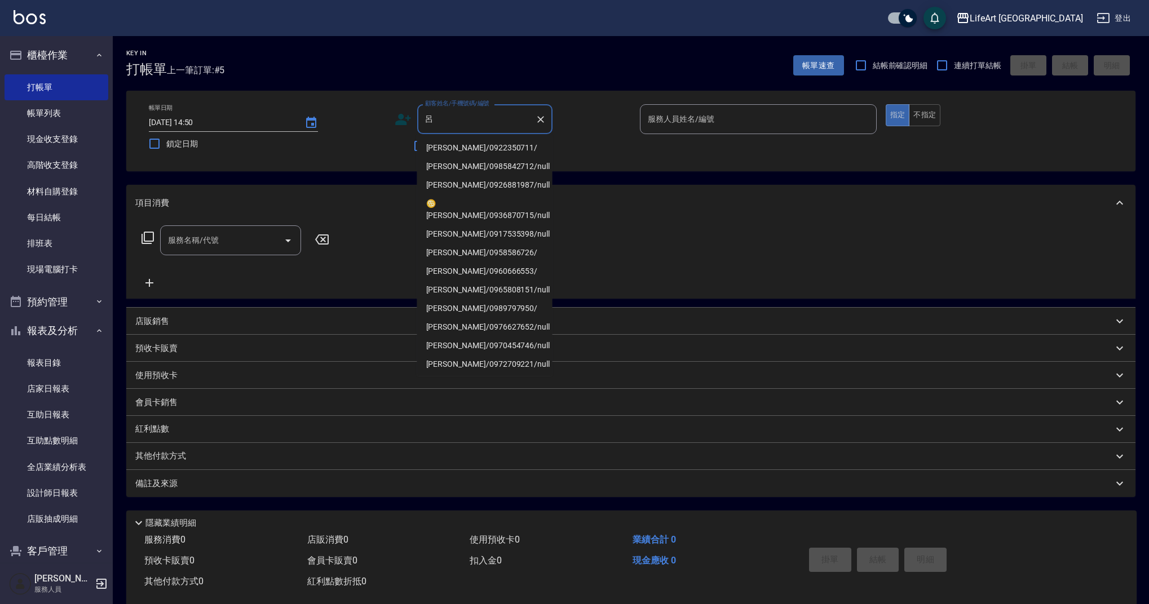
click at [466, 151] on li "[PERSON_NAME]/0922350711/" at bounding box center [484, 148] width 135 height 19
type input "[PERSON_NAME]/0922350711/"
type input "Ashely-A"
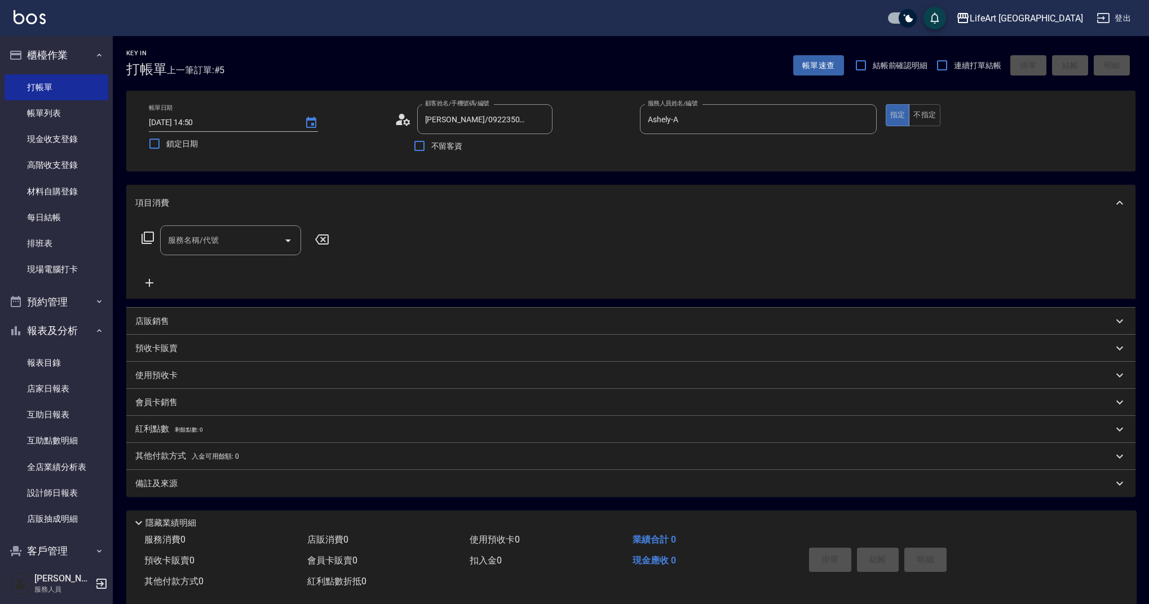
drag, startPoint x: 466, startPoint y: 150, endPoint x: 404, endPoint y: 120, distance: 68.6
click at [404, 120] on icon at bounding box center [403, 119] width 17 height 17
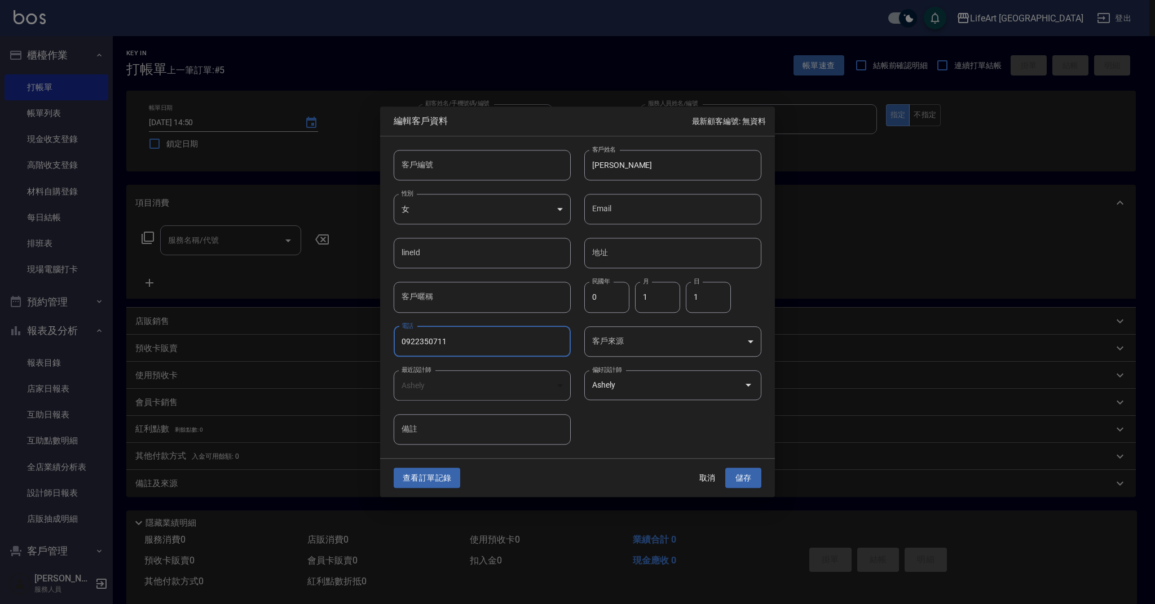
drag, startPoint x: 472, startPoint y: 340, endPoint x: 390, endPoint y: 330, distance: 83.5
click at [390, 330] on div "電話 [PHONE_NUMBER] 電話" at bounding box center [475, 335] width 191 height 44
drag, startPoint x: 487, startPoint y: 341, endPoint x: 355, endPoint y: 318, distance: 134.5
click at [355, 318] on div "編輯客戶資料 最新顧客編號: 無資料 客戶編號 客戶編號 客戶姓名 [PERSON_NAME] 客戶姓名 性別 女 [DEMOGRAPHIC_DATA] 性別…" at bounding box center [577, 302] width 1155 height 604
type input "0901199422"
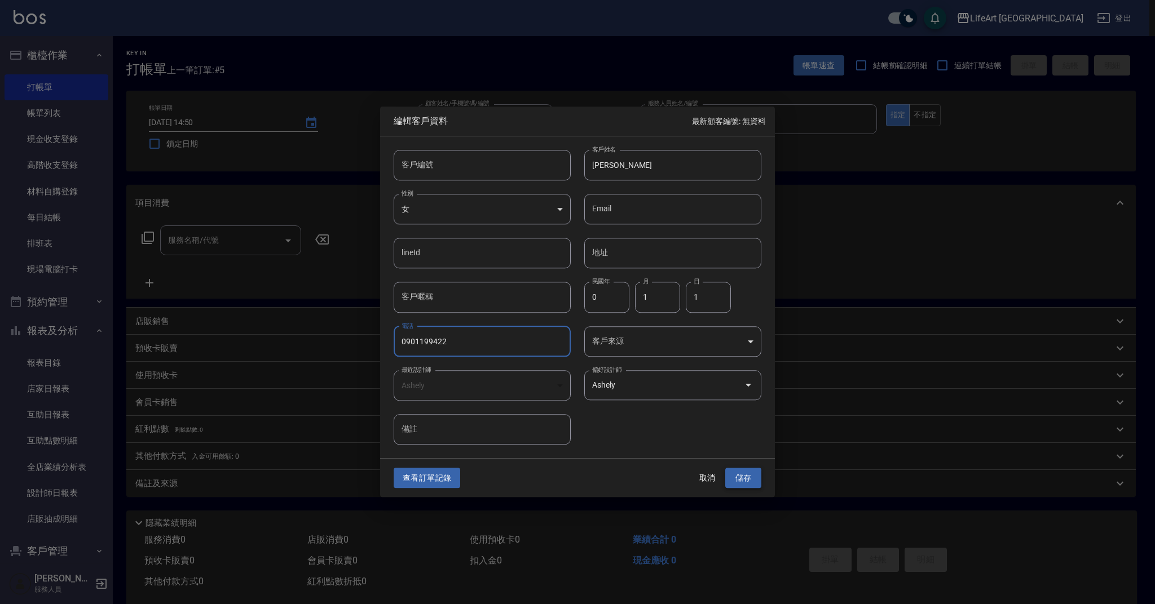
click at [753, 472] on button "儲存" at bounding box center [743, 478] width 36 height 21
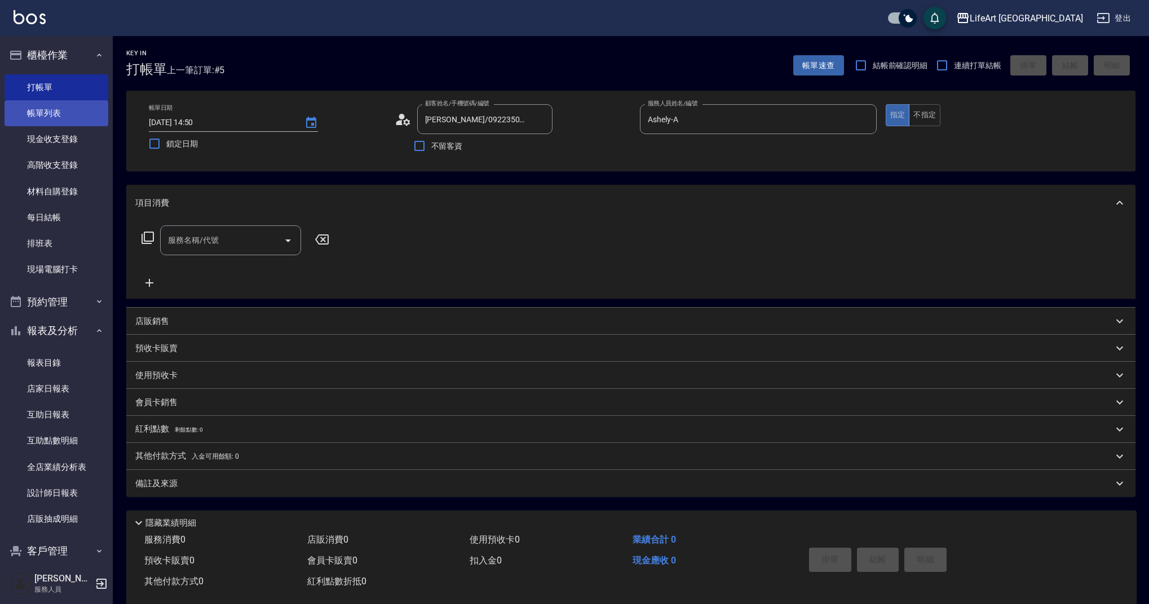
click at [43, 109] on link "帳單列表" at bounding box center [57, 113] width 104 height 26
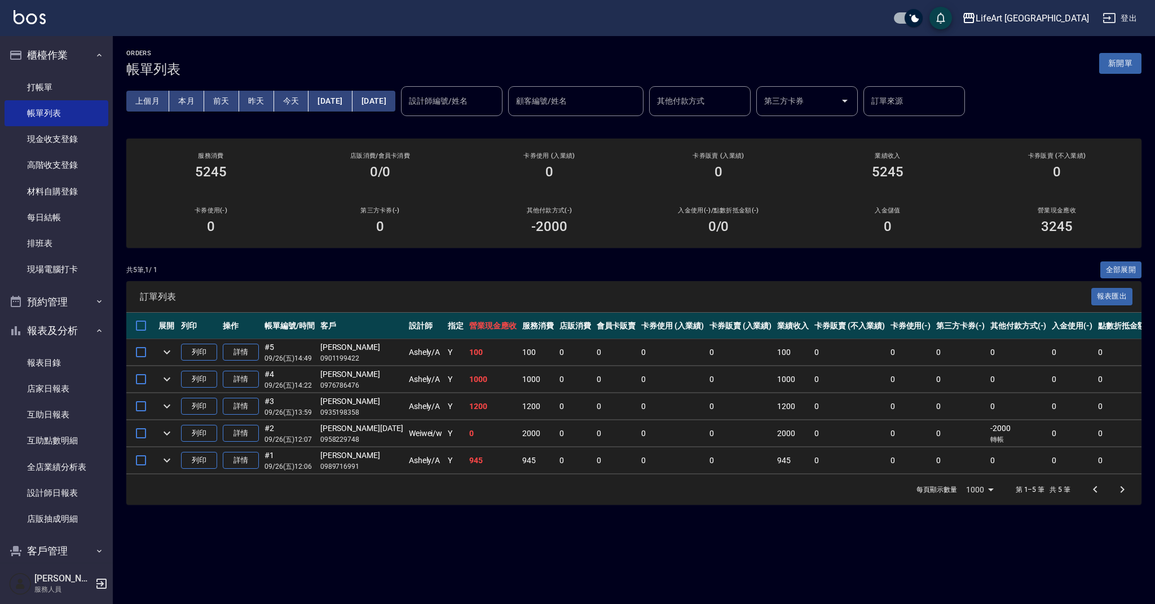
click at [285, 262] on div "共 5 筆, 1 / 1 全部展開" at bounding box center [633, 270] width 1015 height 17
